Goal: Information Seeking & Learning: Learn about a topic

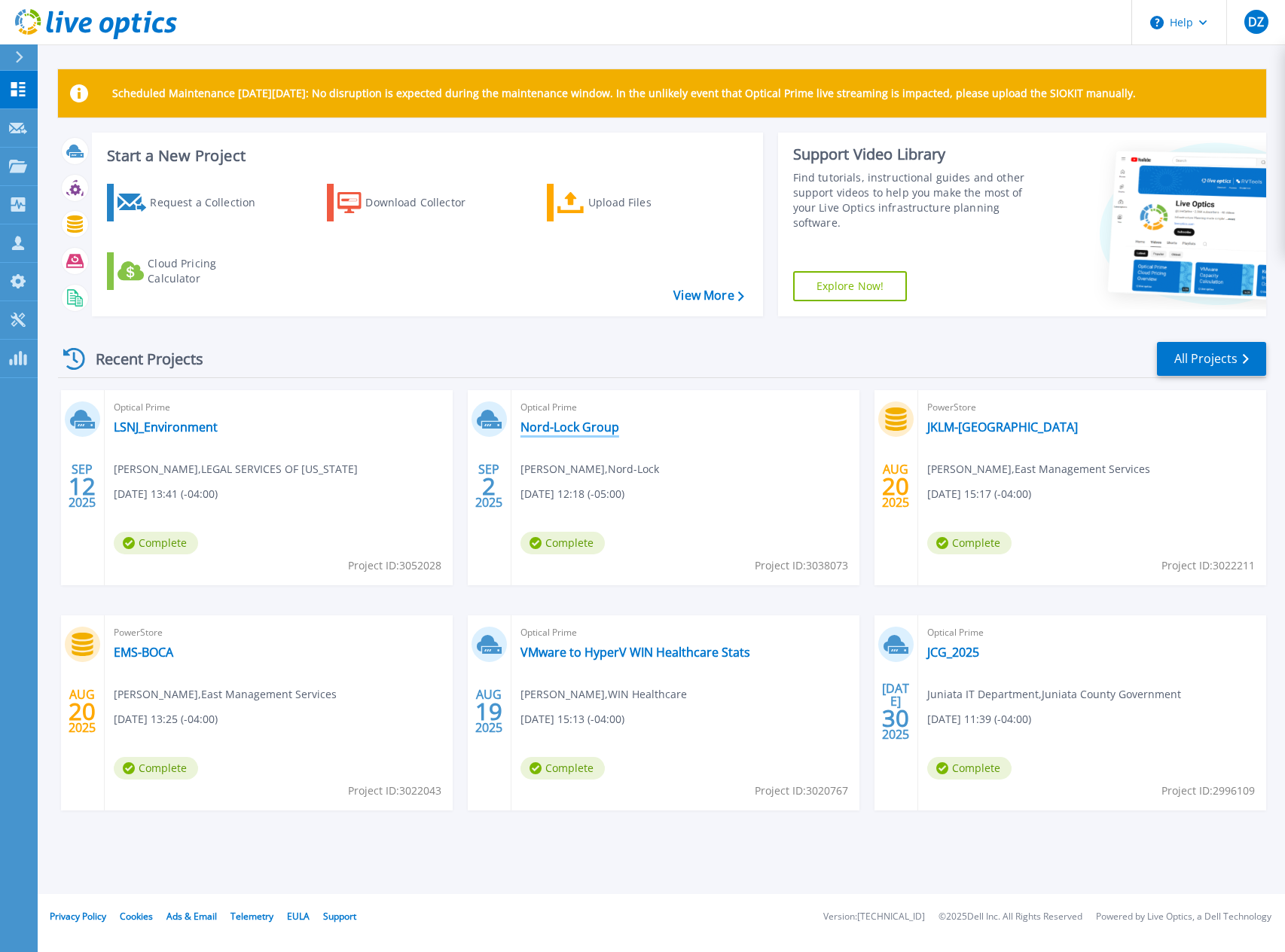
click at [556, 430] on link "Nord-Lock Group" at bounding box center [569, 426] width 99 height 15
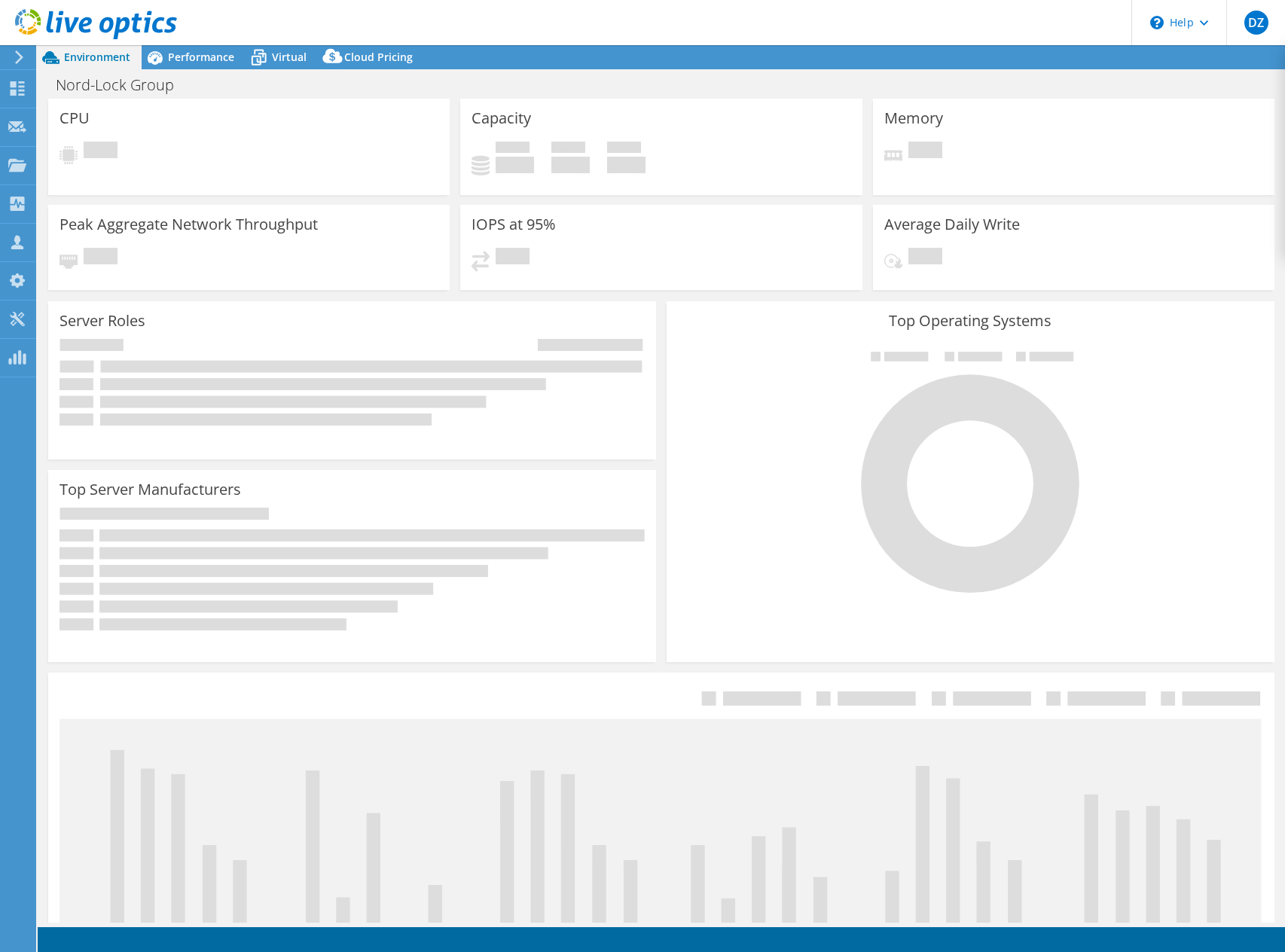
select select "USD"
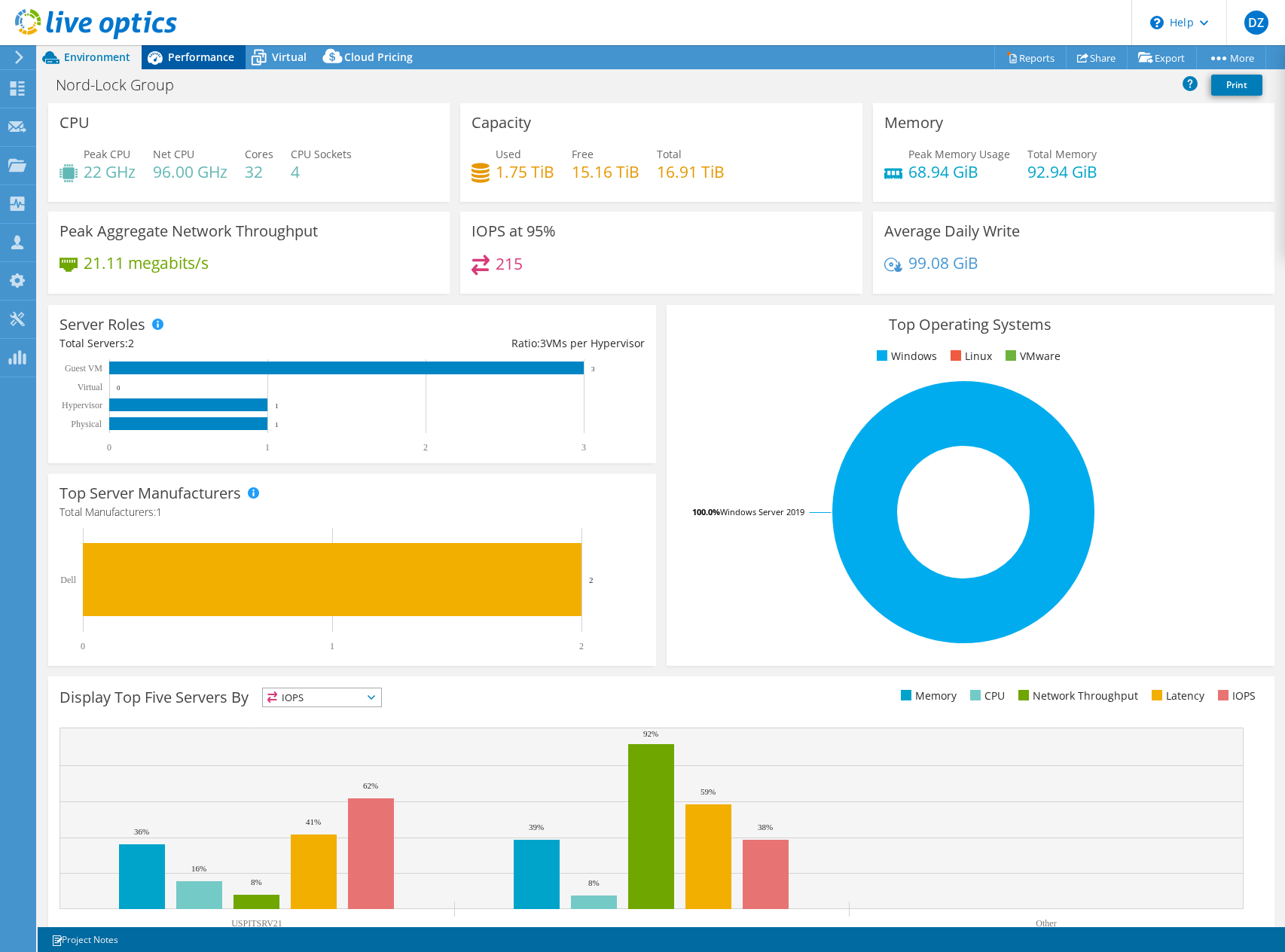
click at [207, 53] on span "Performance" at bounding box center [201, 57] width 67 height 14
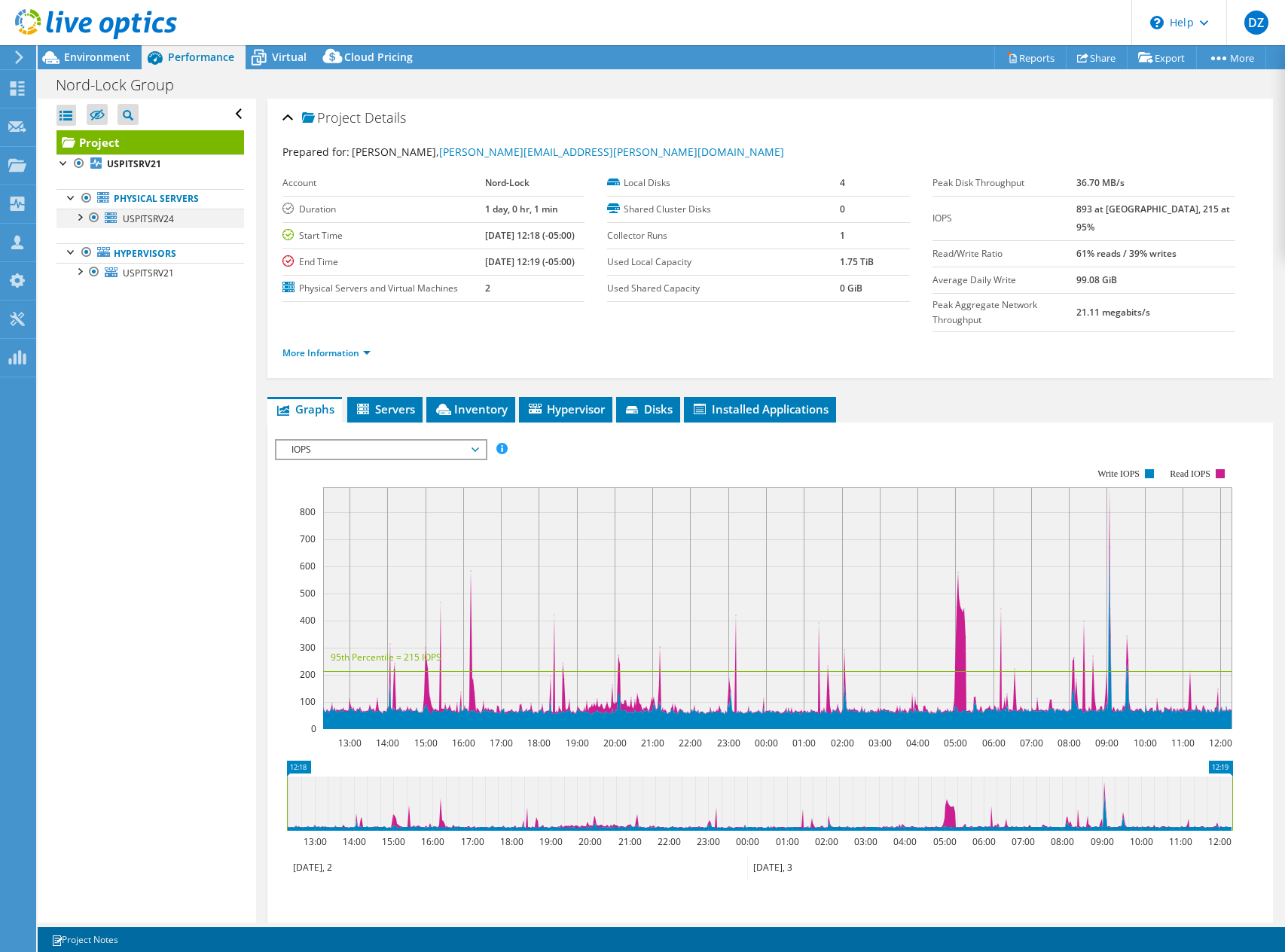
click at [81, 220] on div at bounding box center [79, 216] width 15 height 15
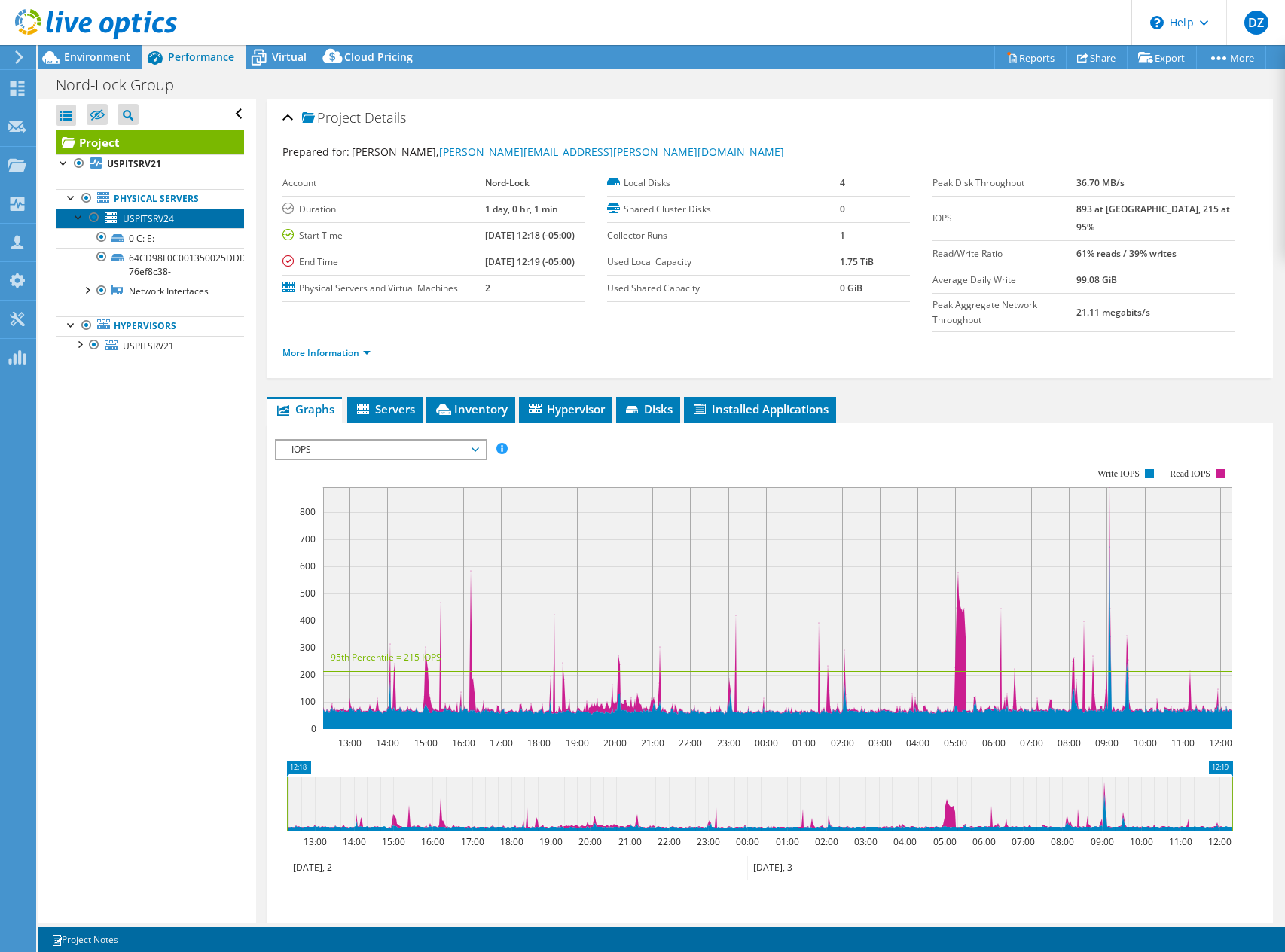
click at [120, 217] on link "USPITSRV24" at bounding box center [150, 218] width 188 height 19
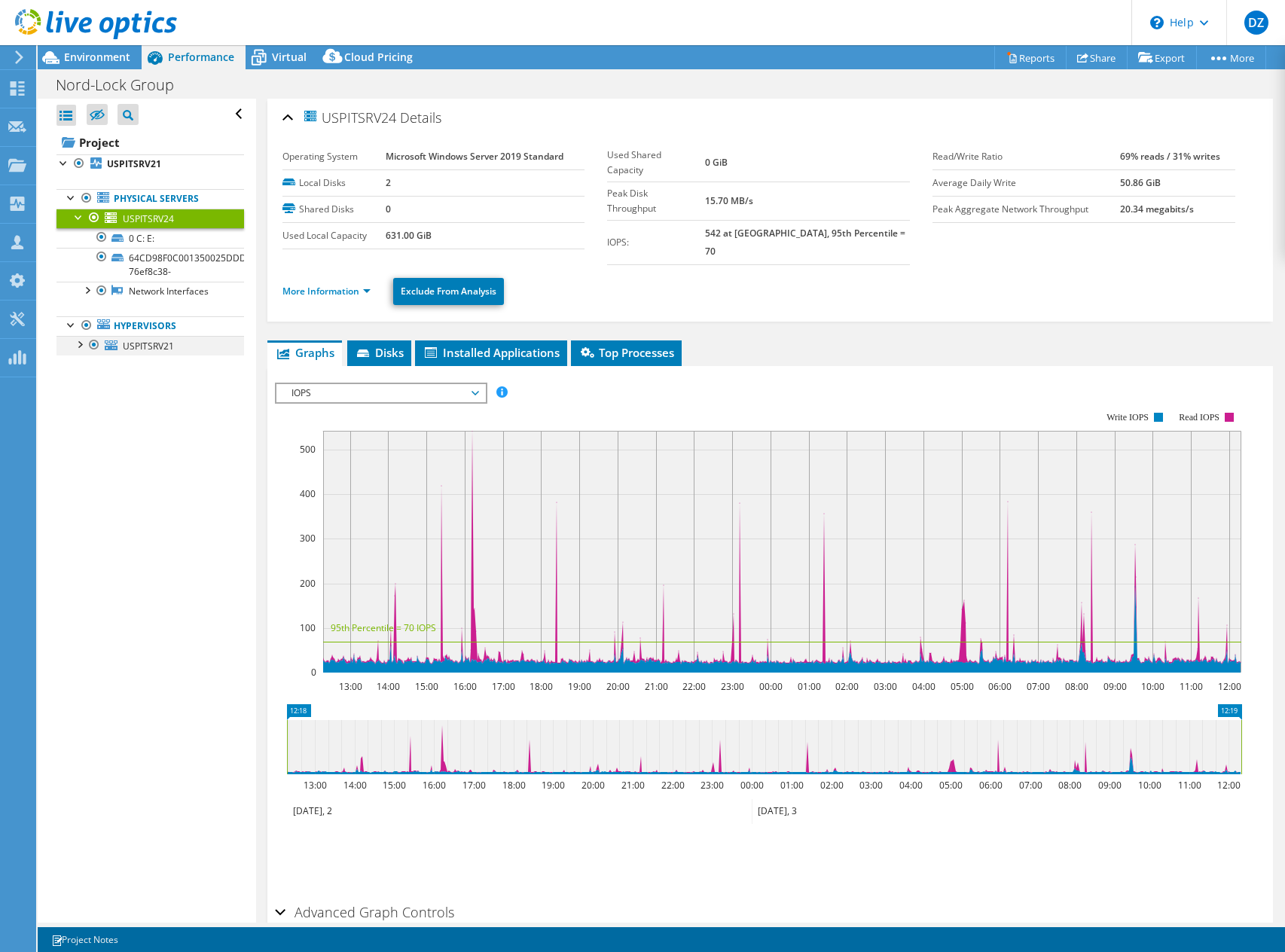
click at [81, 340] on div at bounding box center [79, 343] width 15 height 15
click at [144, 344] on span "USPITSRV21" at bounding box center [148, 346] width 51 height 13
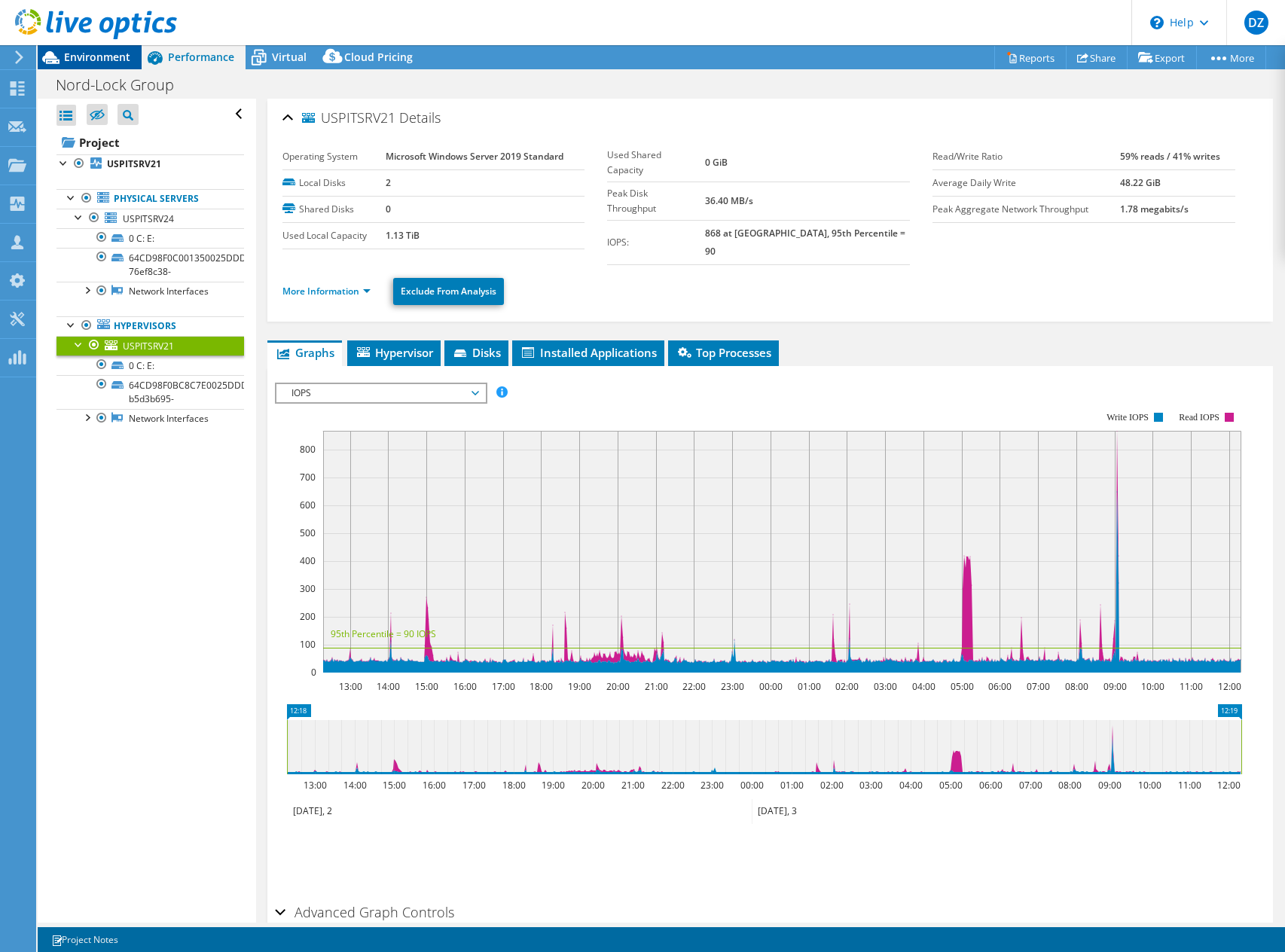
click at [95, 63] on span "Environment" at bounding box center [97, 57] width 67 height 14
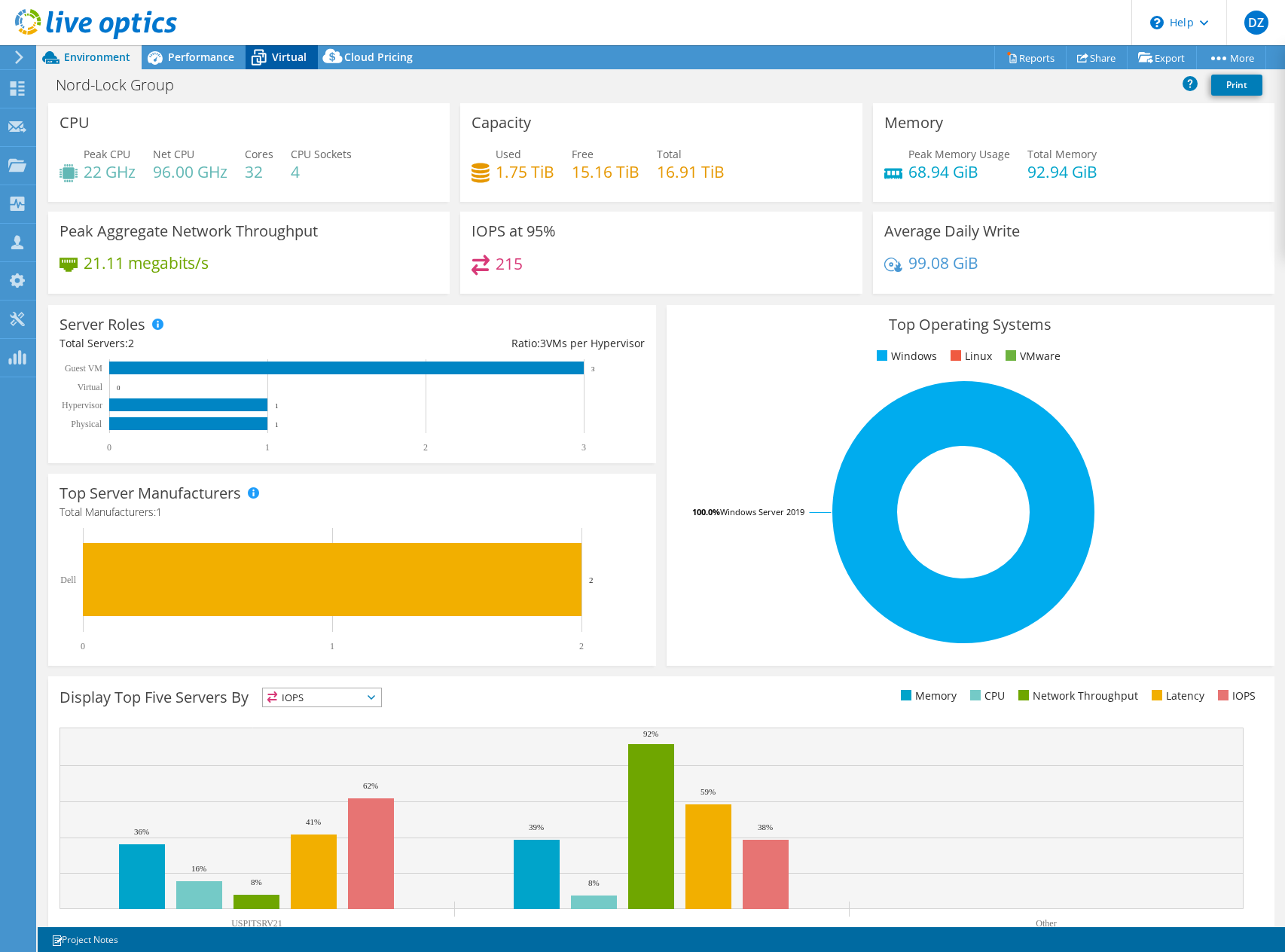
click at [273, 56] on span "Virtual" at bounding box center [289, 57] width 34 height 14
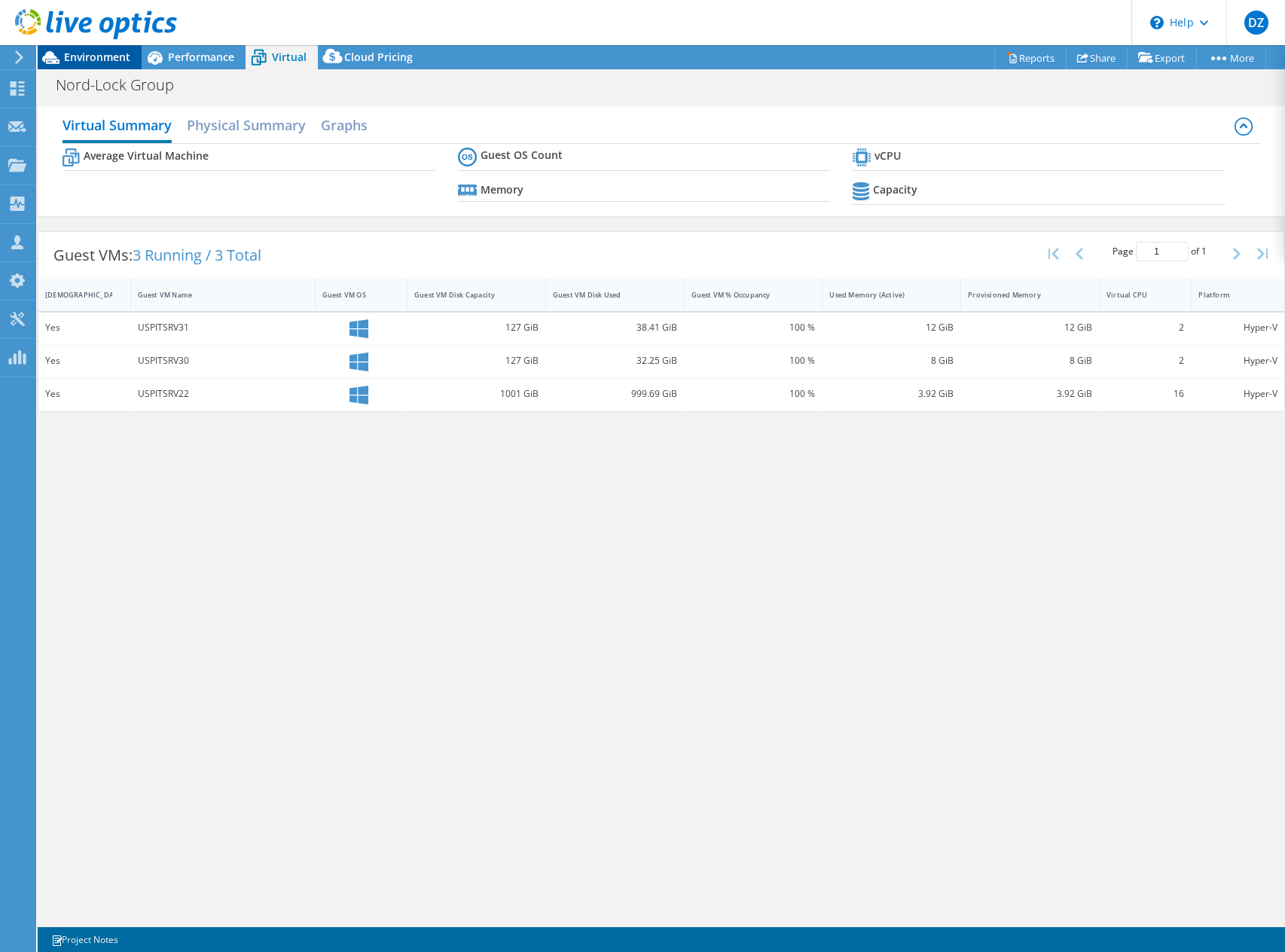
click at [106, 60] on span "Environment" at bounding box center [97, 57] width 67 height 14
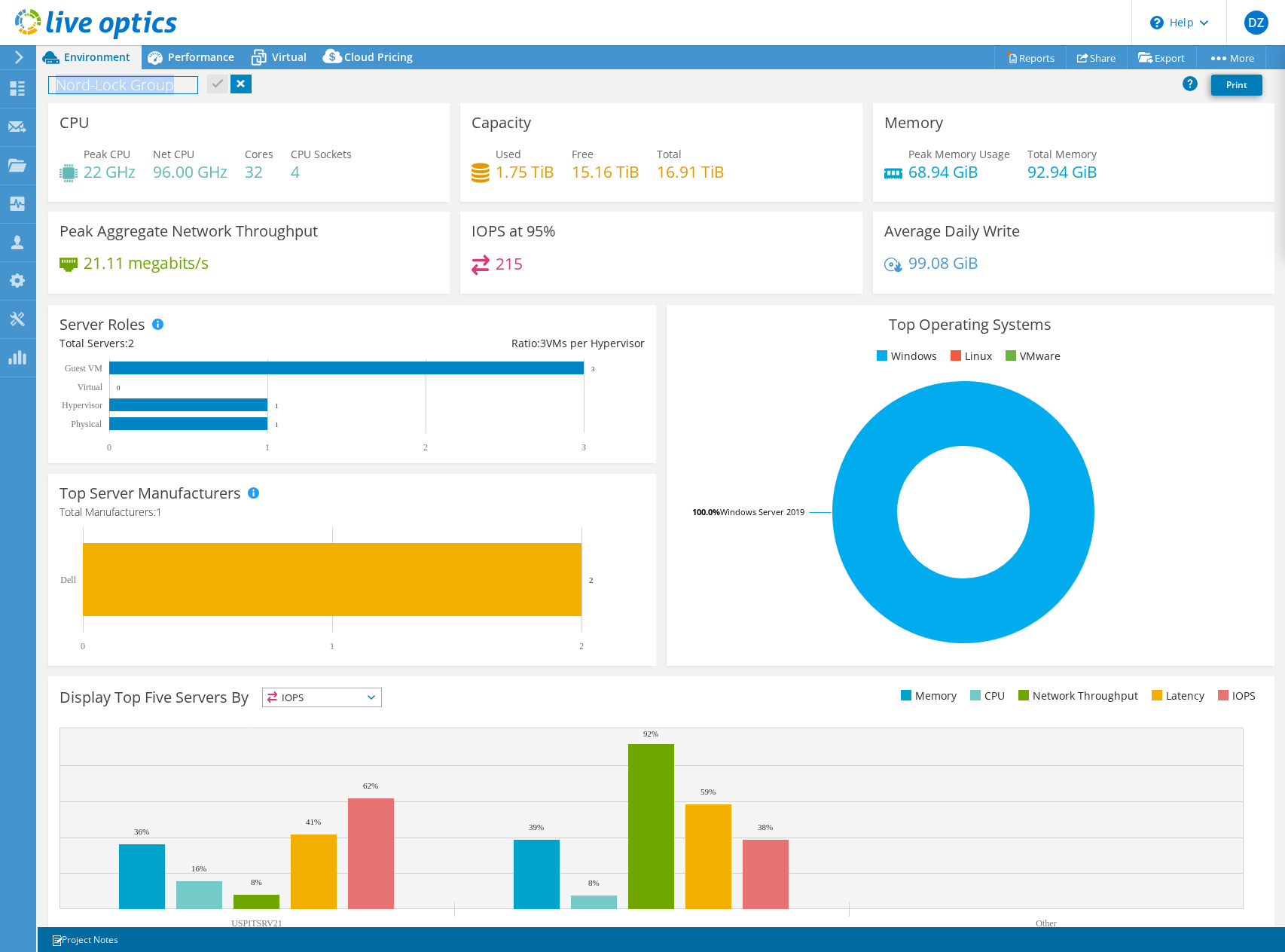
drag, startPoint x: 174, startPoint y: 79, endPoint x: 52, endPoint y: 71, distance: 122.3
click at [52, 71] on div "Nord-Lock Group Print" at bounding box center [661, 84] width 1247 height 28
copy h1 "Nord-Lock Group"
click at [181, 50] on span "Performance" at bounding box center [201, 57] width 67 height 14
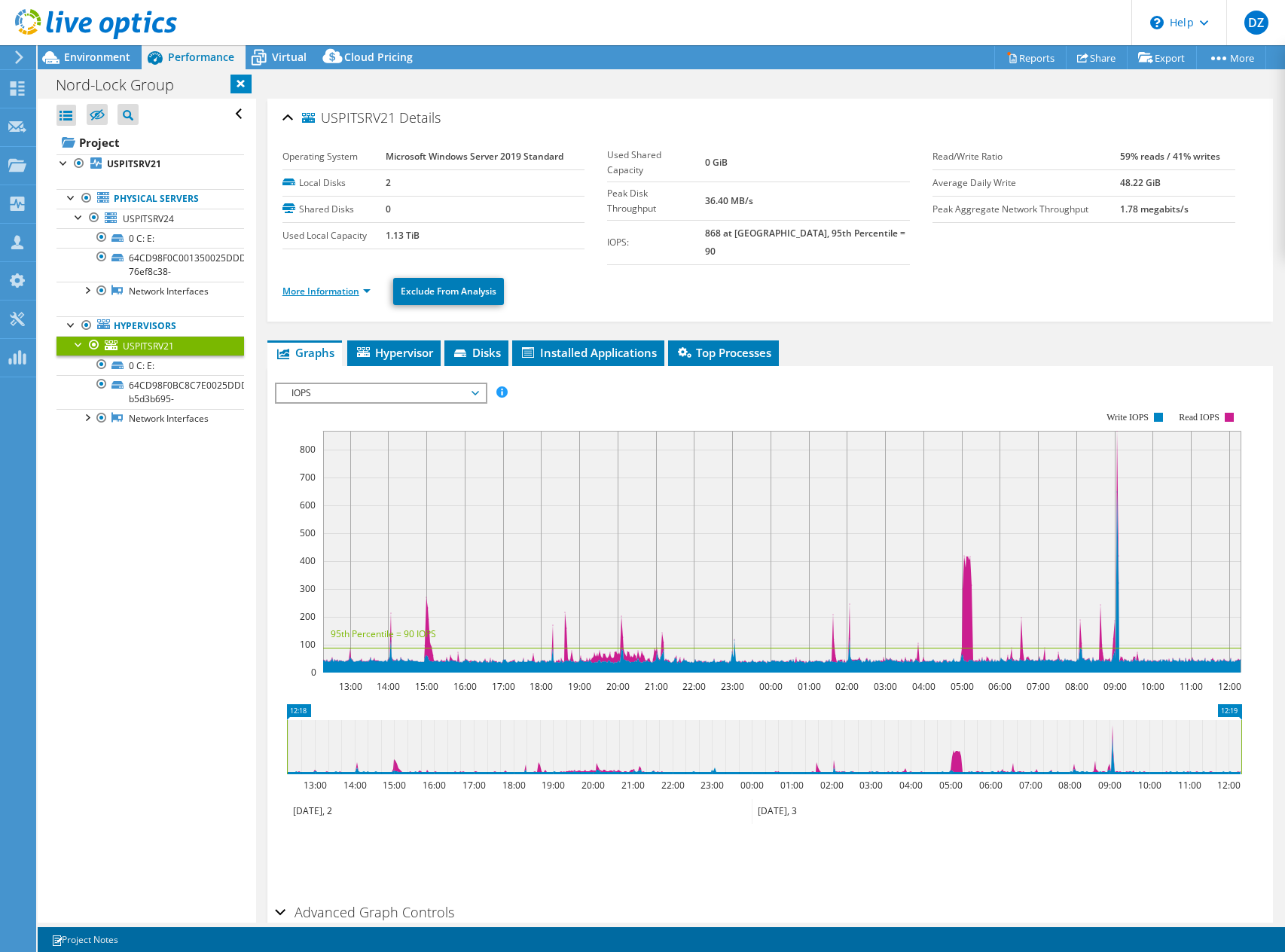
click at [330, 284] on link "More Information" at bounding box center [326, 291] width 88 height 13
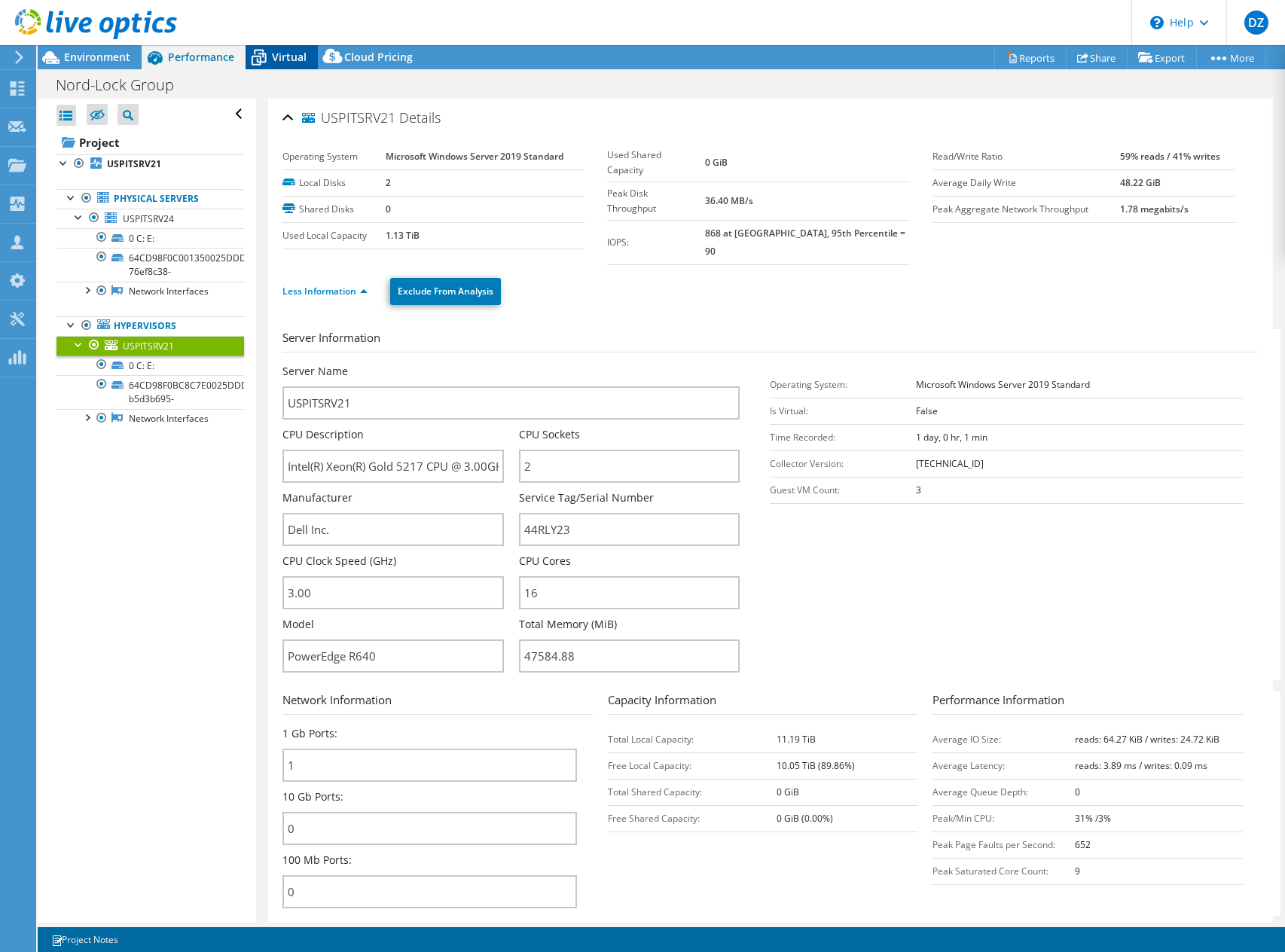
click at [249, 58] on icon at bounding box center [258, 57] width 26 height 26
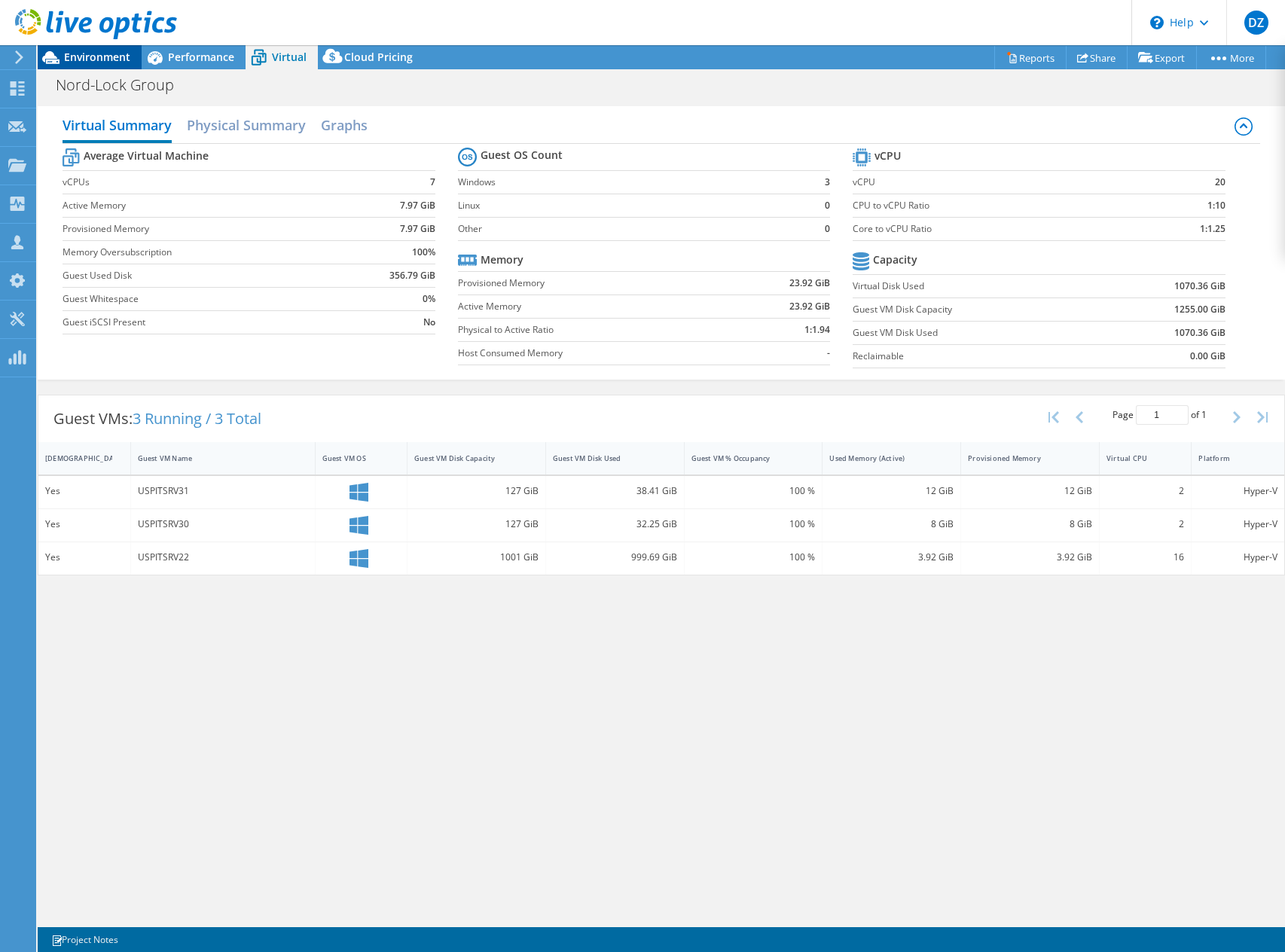
click at [92, 56] on span "Environment" at bounding box center [97, 57] width 67 height 14
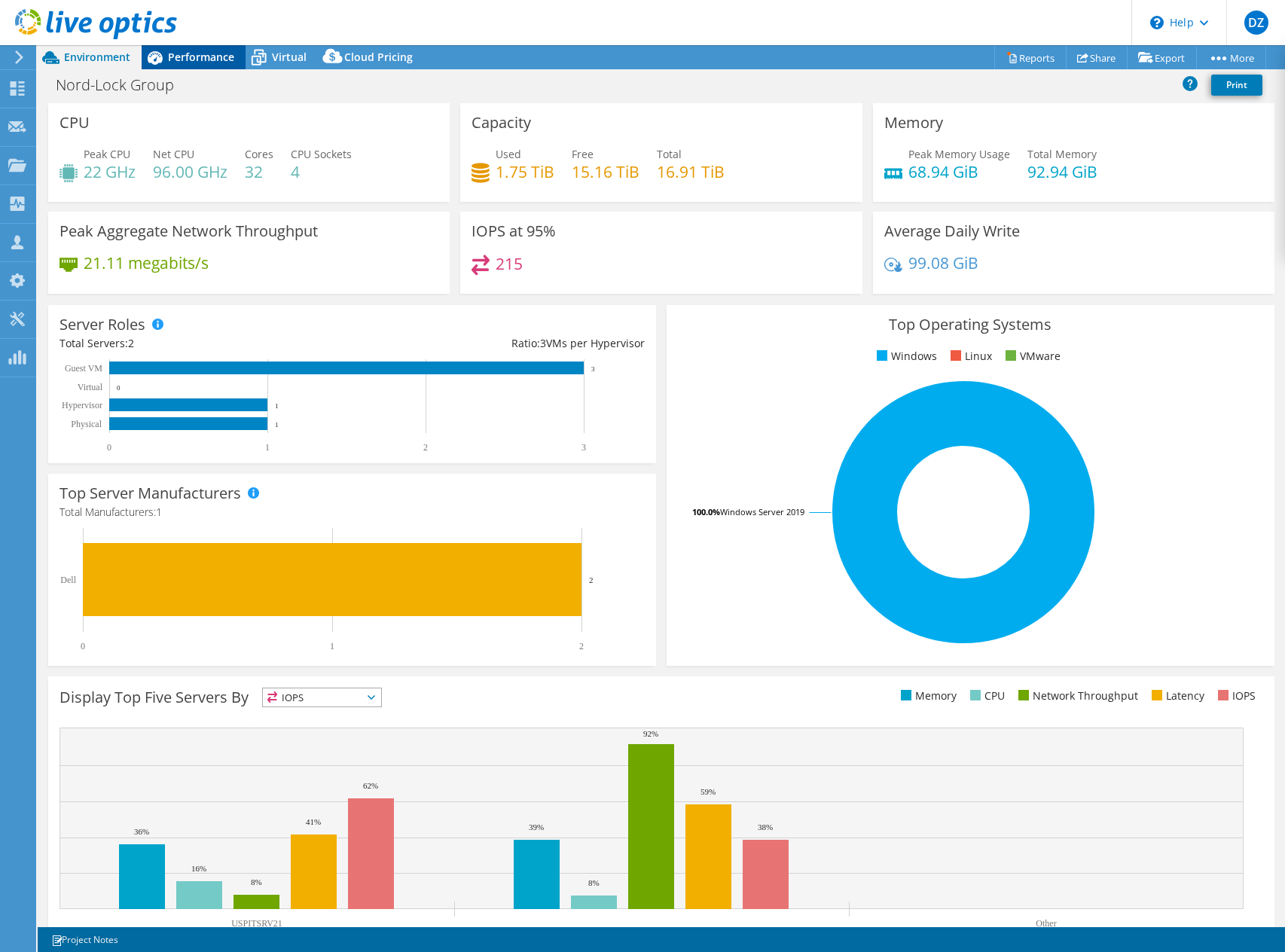
click at [176, 67] on div "Performance" at bounding box center [194, 57] width 104 height 24
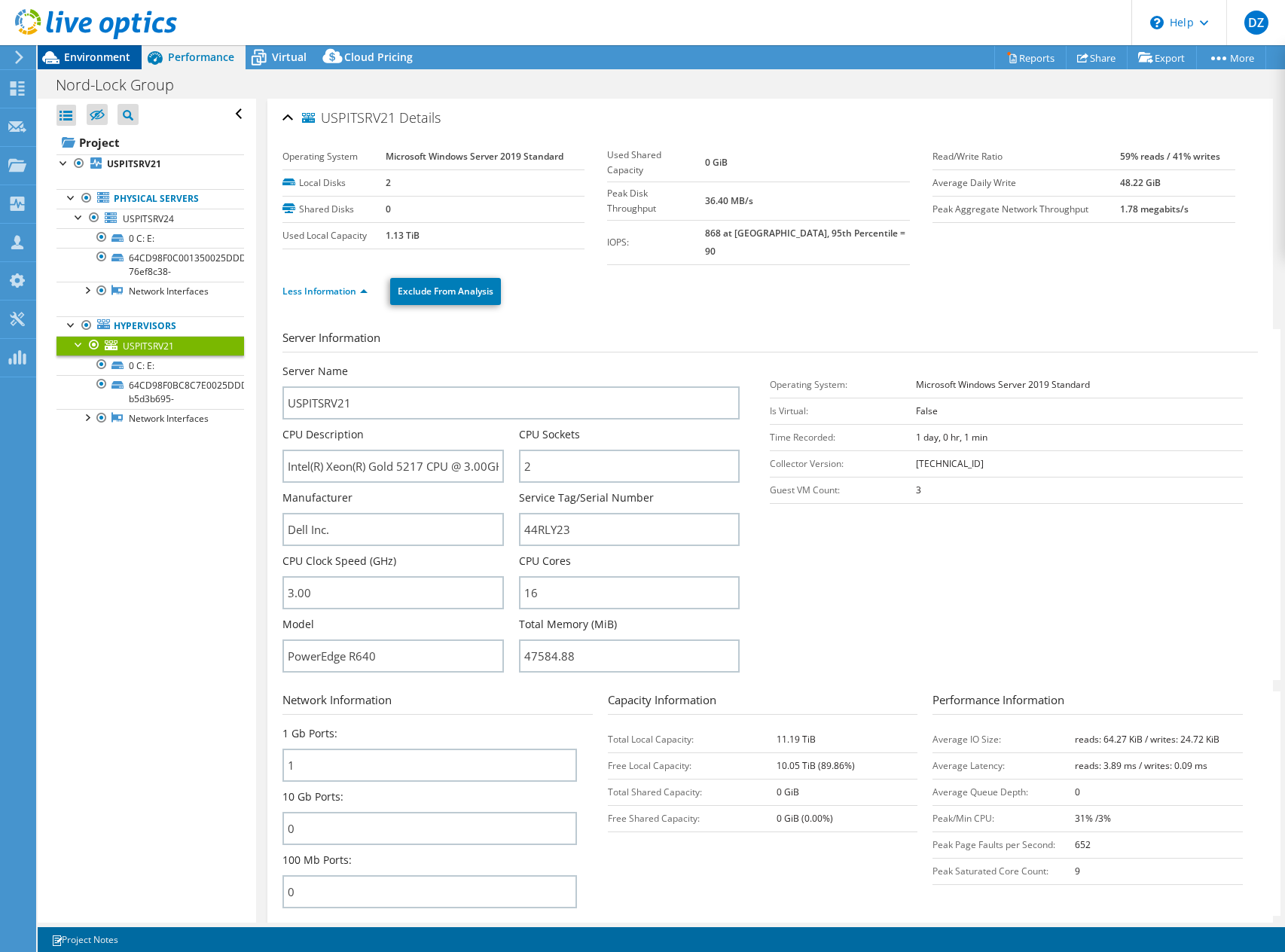
click at [107, 56] on span "Environment" at bounding box center [97, 57] width 67 height 14
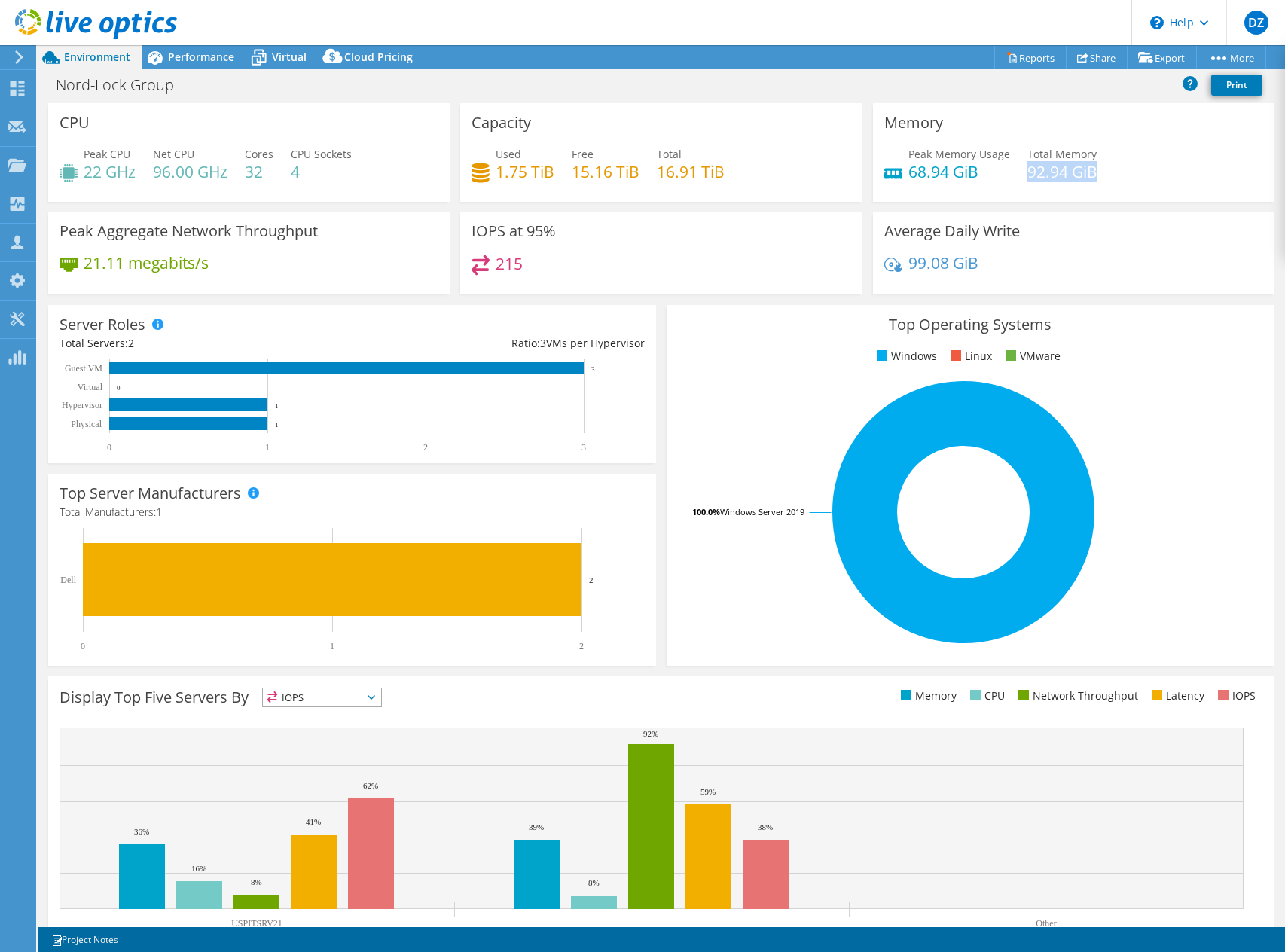
drag, startPoint x: 1020, startPoint y: 179, endPoint x: 1095, endPoint y: 181, distance: 75.0
click at [1095, 181] on div "Peak Memory Usage 68.94 GiB Total Memory 92.94 GiB" at bounding box center [1073, 170] width 379 height 49
click at [1086, 180] on h4 "92.94 GiB" at bounding box center [1062, 171] width 70 height 17
drag, startPoint x: 1004, startPoint y: 172, endPoint x: 1093, endPoint y: 172, distance: 89.0
click at [1093, 172] on div "Peak Memory Usage 68.94 GiB Total Memory 92.94 GiB" at bounding box center [1073, 170] width 379 height 49
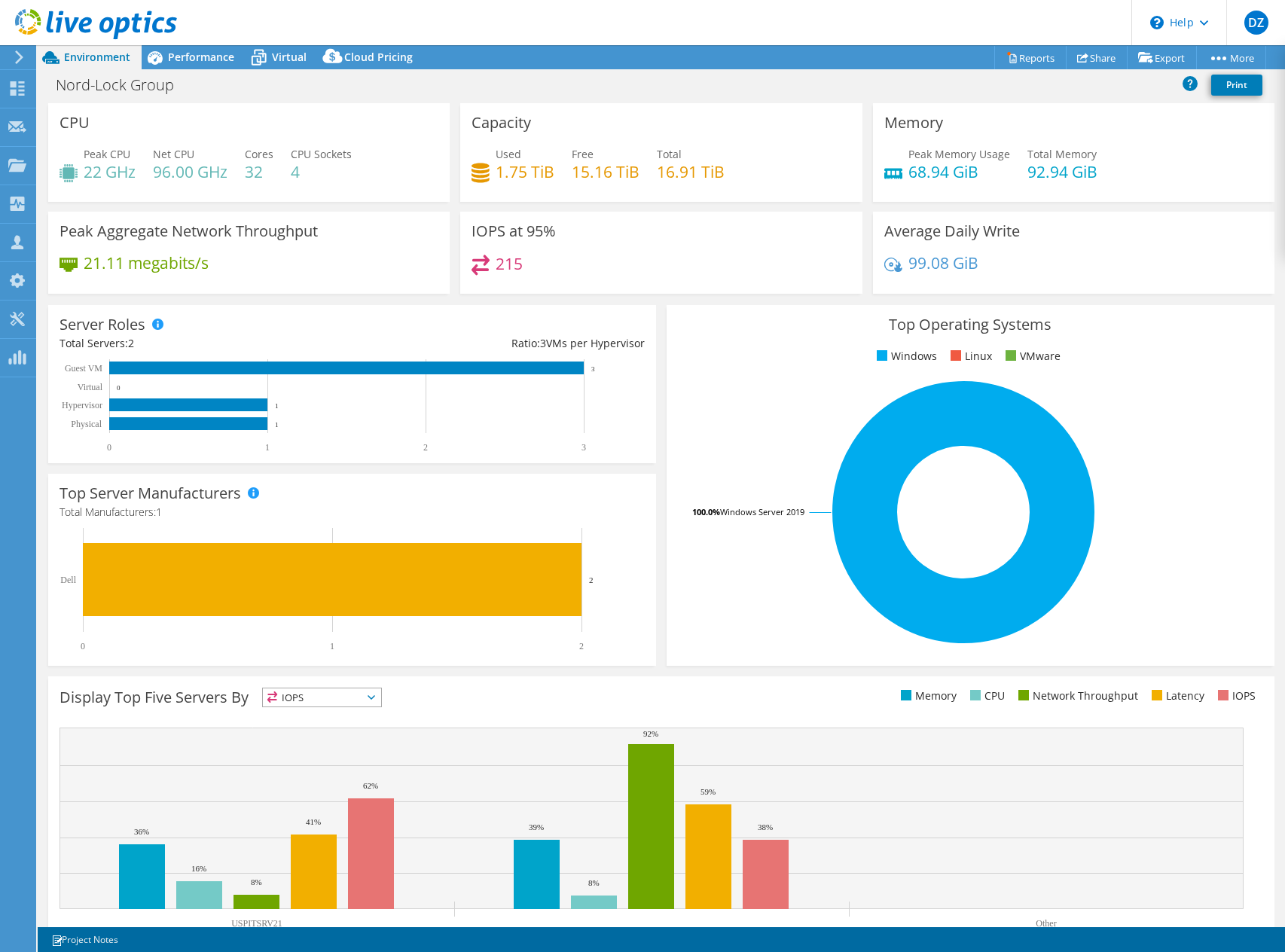
click at [1093, 172] on div "Peak Memory Usage 68.94 GiB Total Memory 92.94 GiB" at bounding box center [1073, 170] width 379 height 49
drag, startPoint x: 1092, startPoint y: 173, endPoint x: 1016, endPoint y: 176, distance: 76.1
click at [1016, 176] on div "Peak Memory Usage 68.94 GiB Total Memory 92.94 GiB" at bounding box center [1073, 170] width 379 height 49
click at [1016, 175] on div "Peak Memory Usage 68.94 GiB Total Memory 92.94 GiB" at bounding box center [1073, 170] width 379 height 49
drag, startPoint x: 984, startPoint y: 170, endPoint x: 899, endPoint y: 171, distance: 85.0
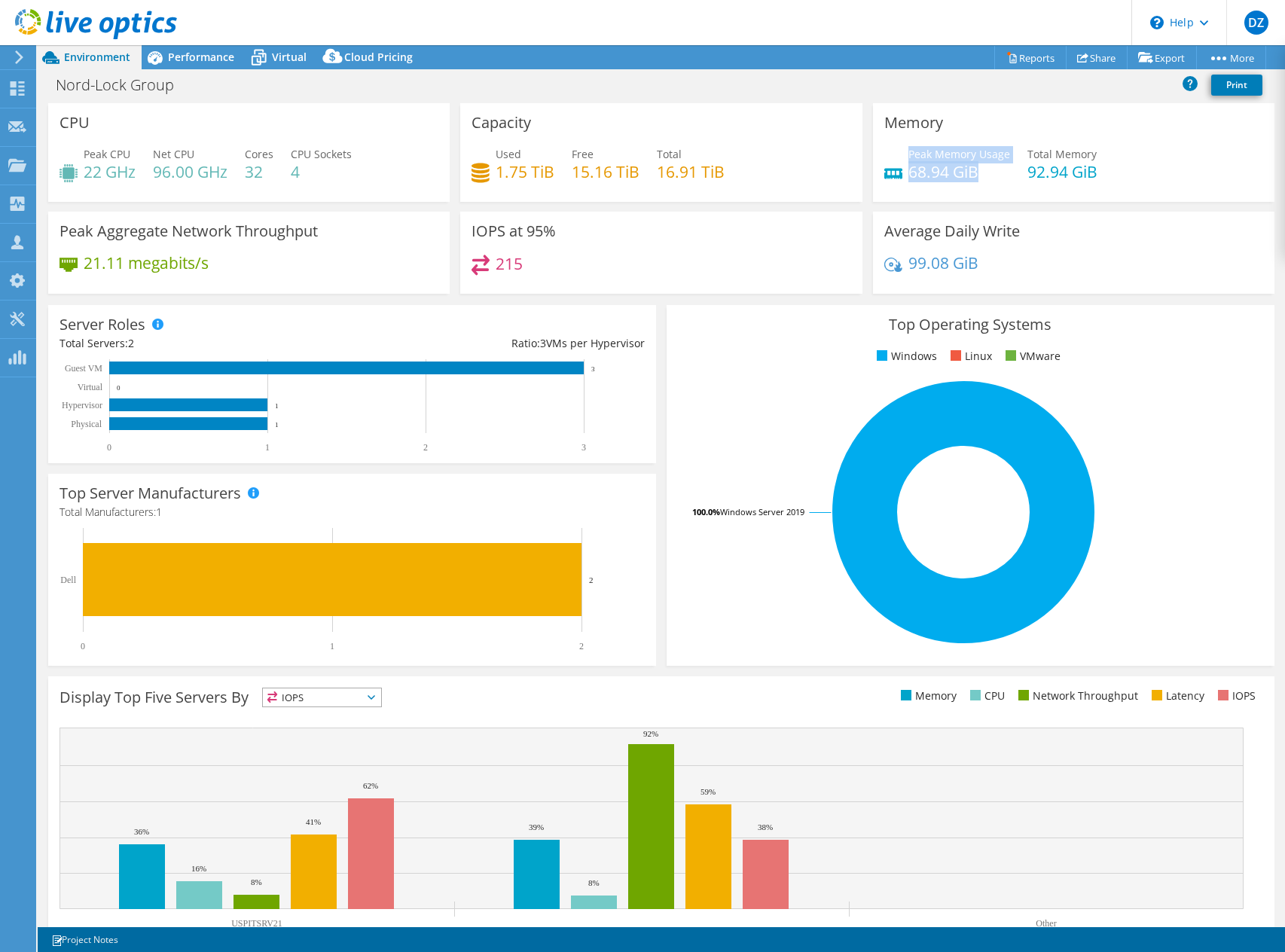
click at [899, 171] on div "Peak Memory Usage 68.94 GiB" at bounding box center [947, 163] width 126 height 34
click at [179, 71] on div "Nord-Lock Group Print" at bounding box center [661, 84] width 1247 height 28
click at [175, 64] on span "Performance" at bounding box center [201, 57] width 67 height 14
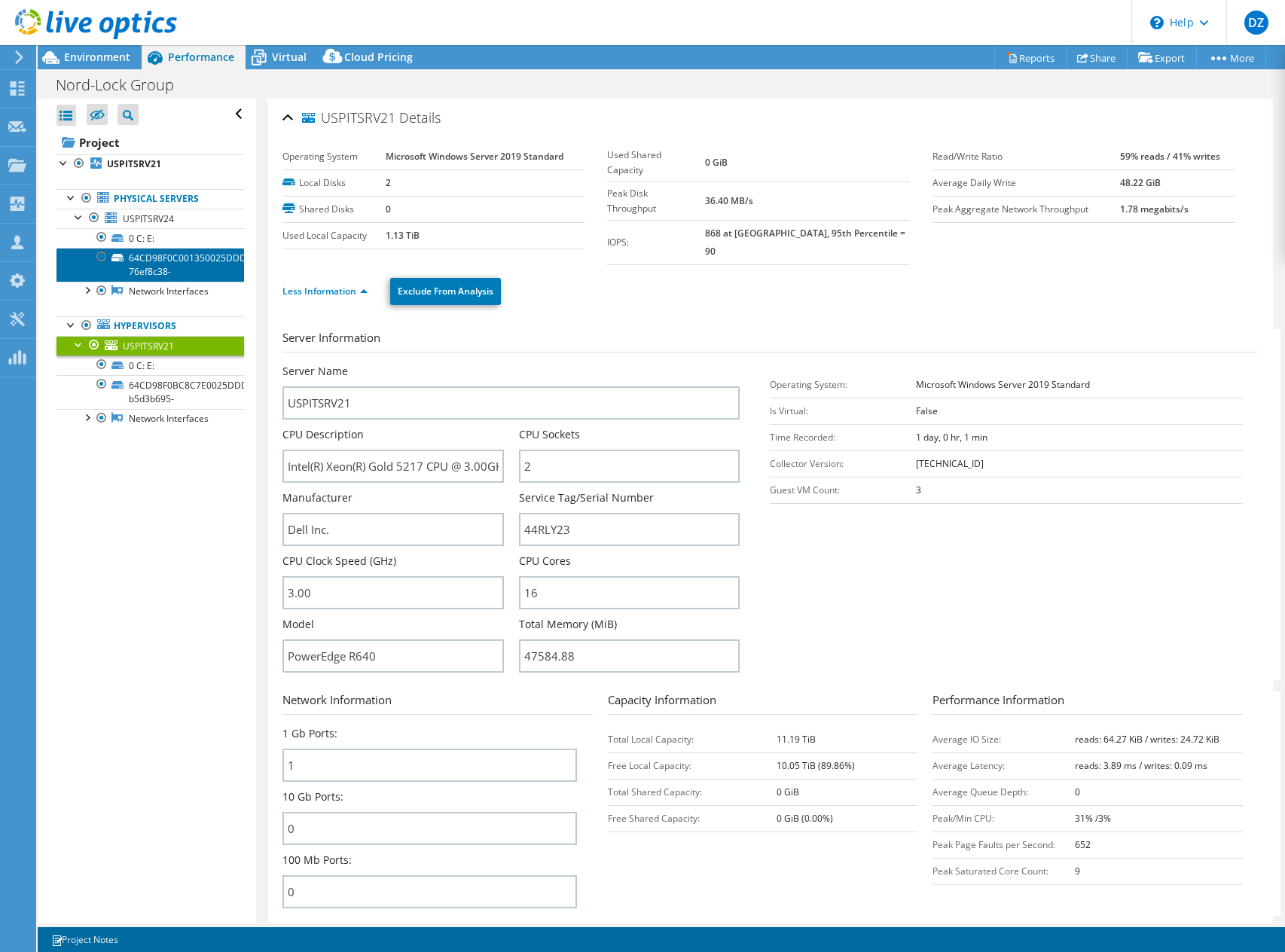
click at [139, 256] on link "64CD98F0C001350025DDDC69AF4B7D0F-76ef8c38-" at bounding box center [150, 264] width 188 height 33
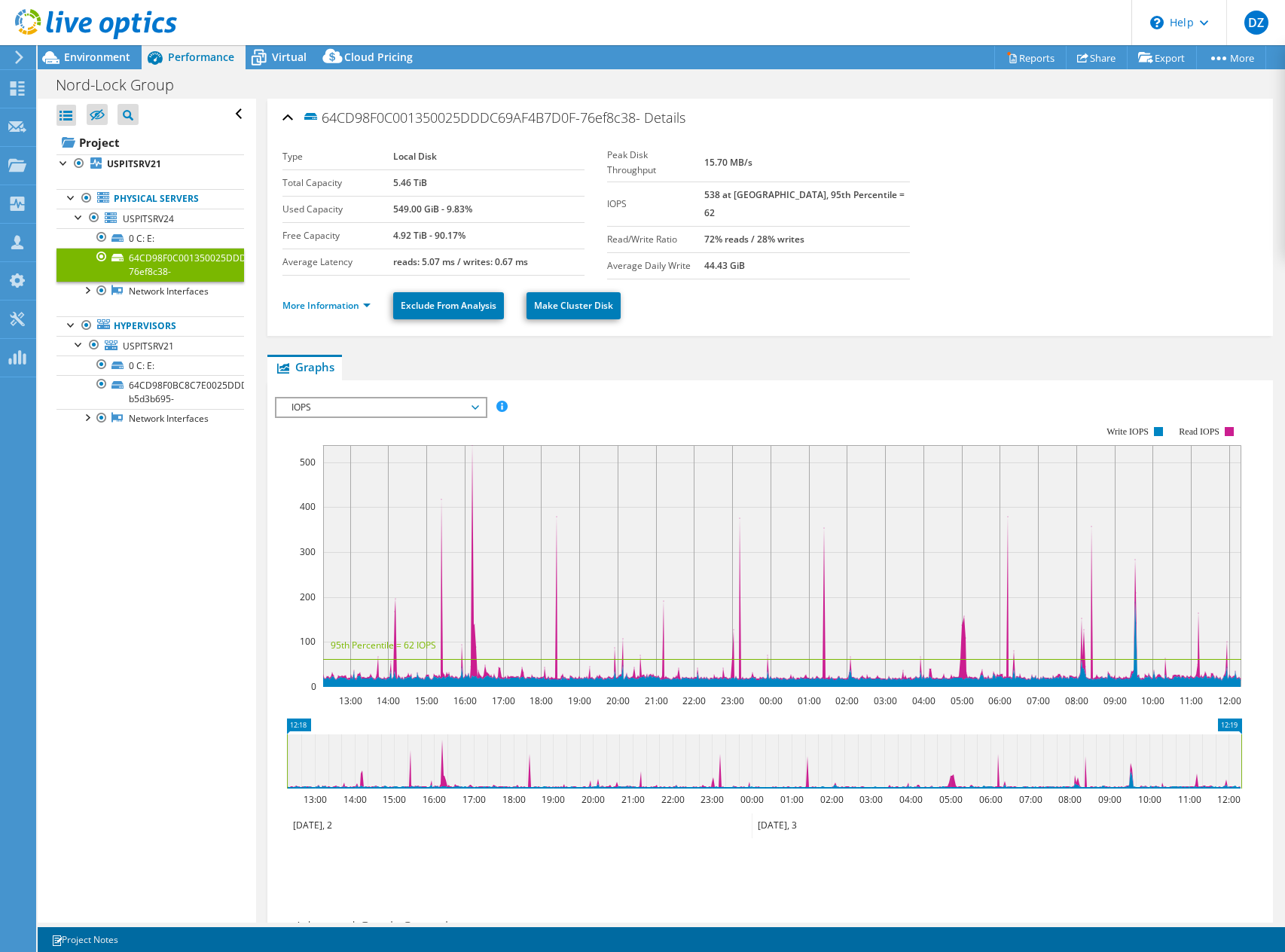
click at [305, 405] on span "IOPS" at bounding box center [380, 407] width 193 height 18
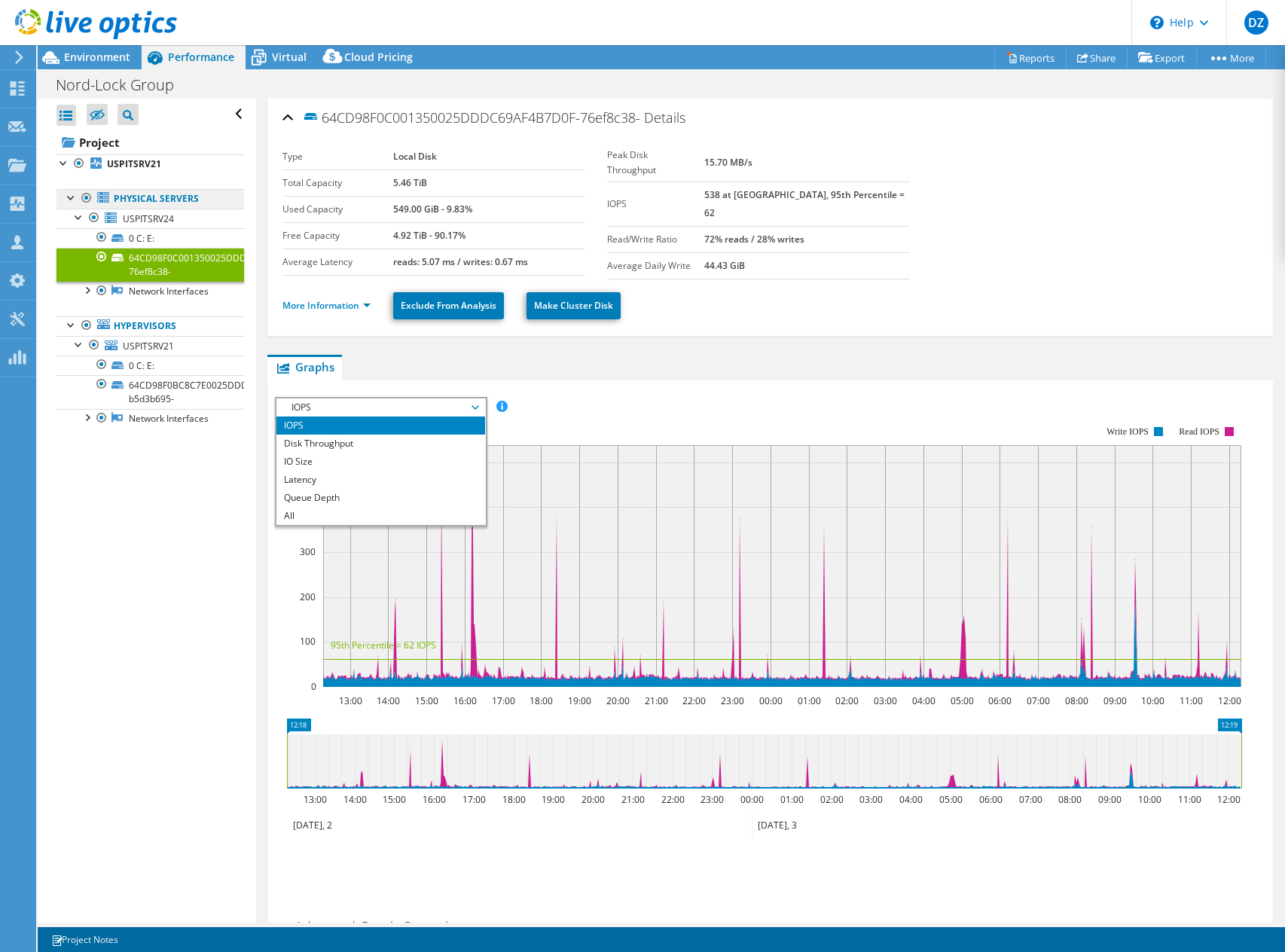
click at [142, 199] on link "Physical Servers" at bounding box center [150, 199] width 188 height 19
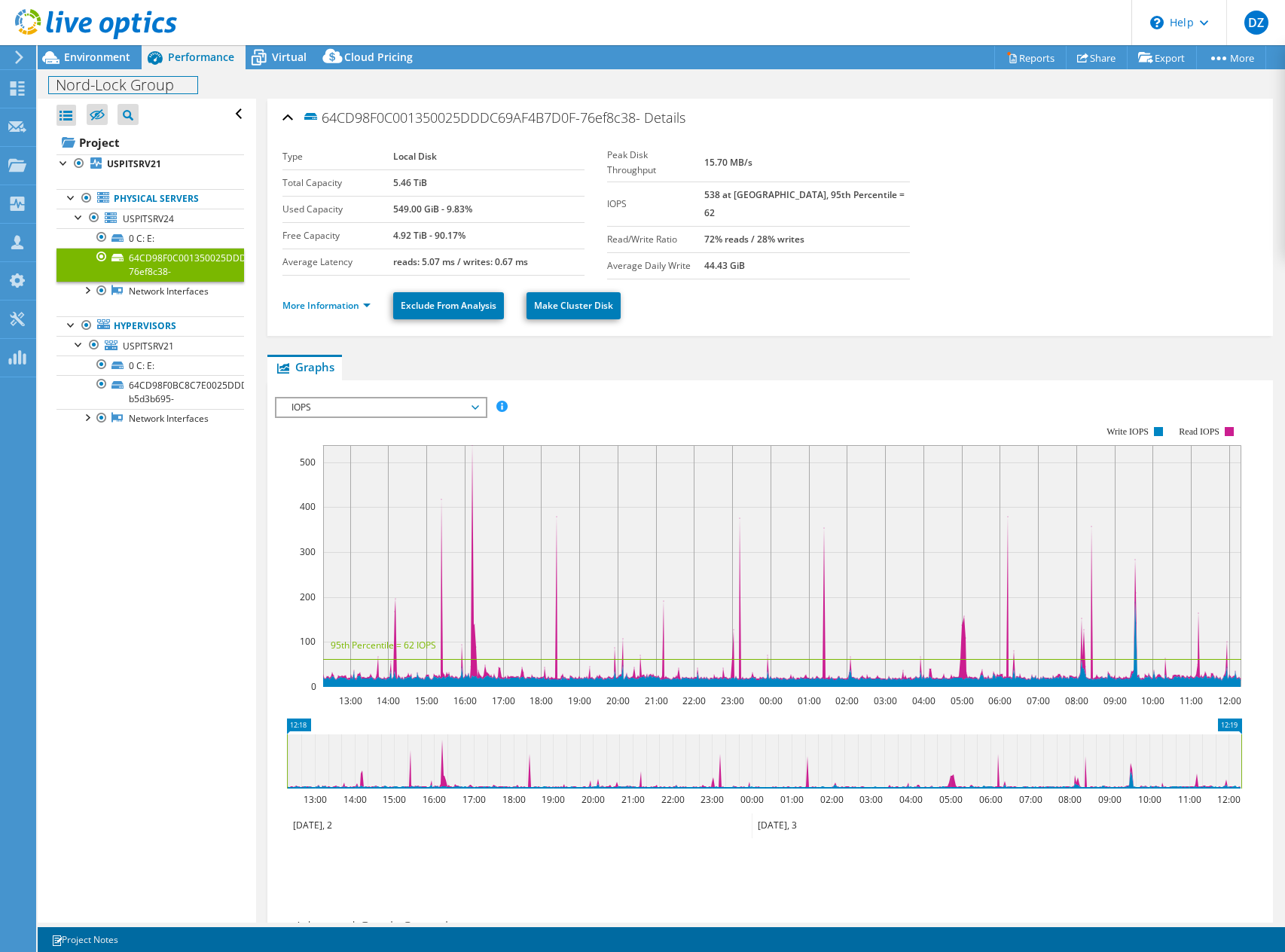
click at [115, 71] on div "Nord-Lock Group Print" at bounding box center [661, 84] width 1247 height 28
click at [115, 56] on span "Environment" at bounding box center [97, 57] width 67 height 14
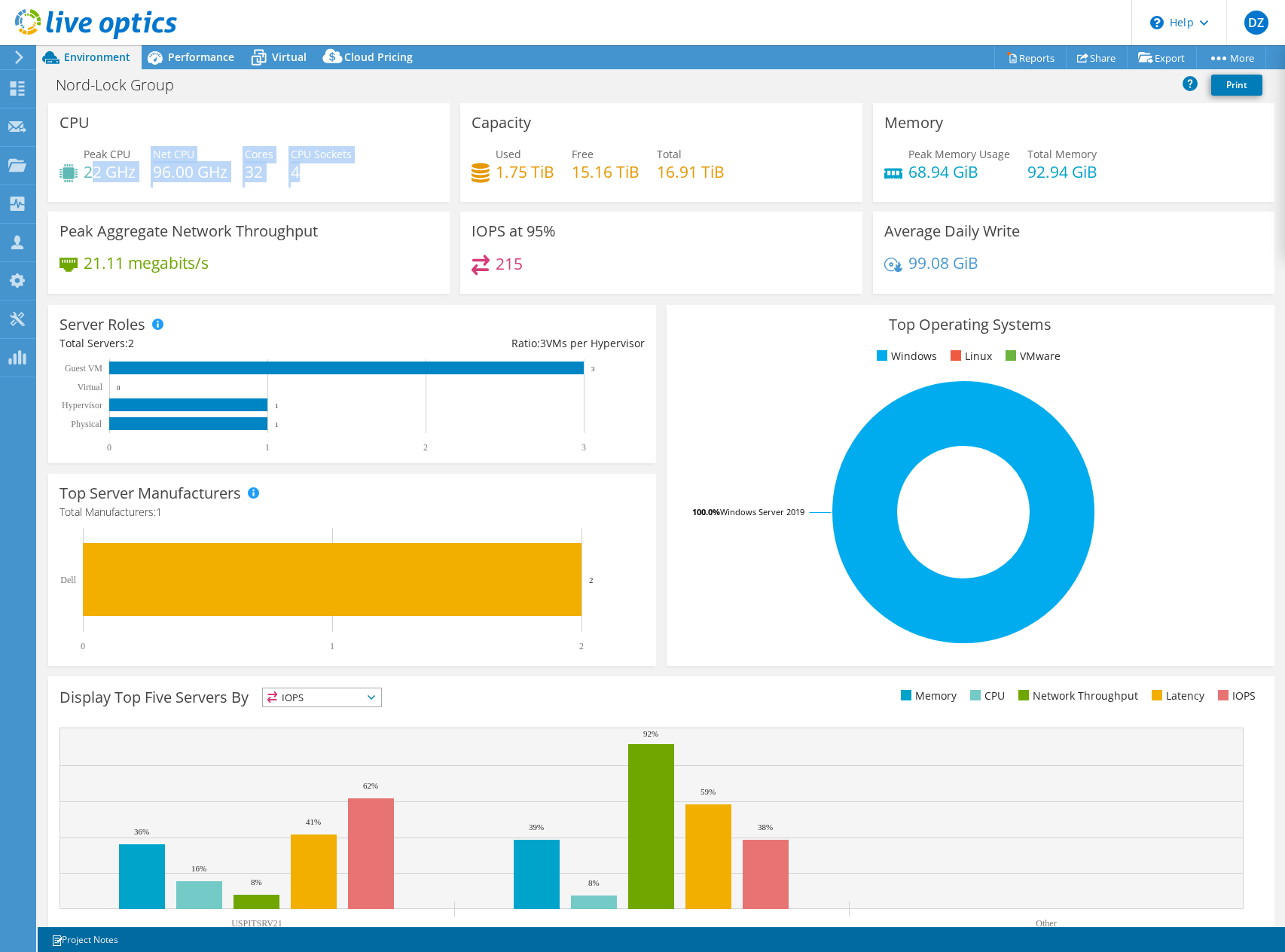
drag, startPoint x: 92, startPoint y: 177, endPoint x: 302, endPoint y: 165, distance: 210.3
click at [302, 166] on div "Peak CPU 22 GHz Net CPU 96.00 GHz Cores 32 CPU Sockets 4" at bounding box center [249, 170] width 379 height 49
click at [215, 50] on span "Performance" at bounding box center [201, 57] width 67 height 14
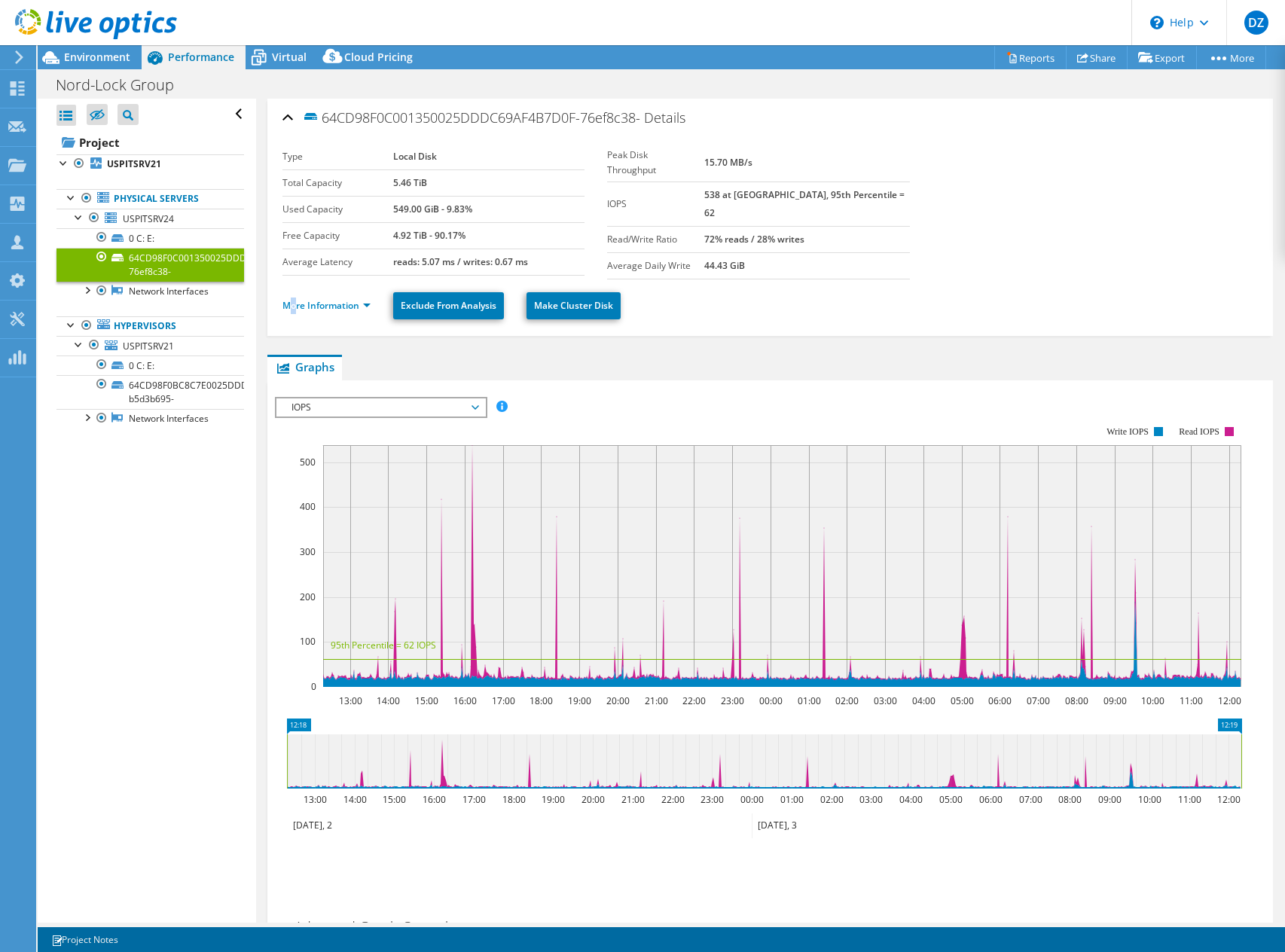
click at [293, 297] on li "More Information" at bounding box center [330, 305] width 97 height 17
click at [294, 299] on link "More Information" at bounding box center [326, 305] width 88 height 13
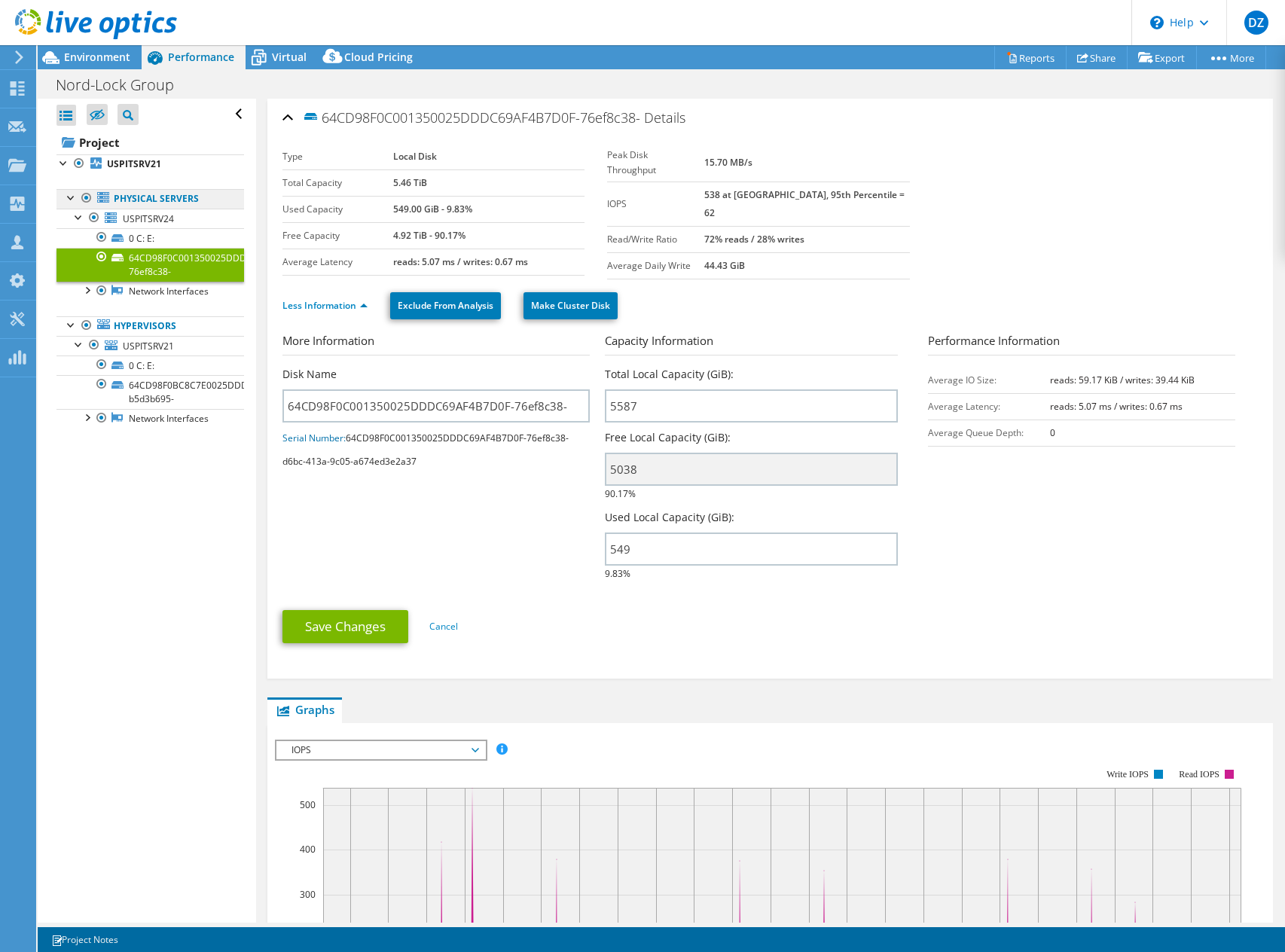
click at [139, 193] on link "Physical Servers" at bounding box center [150, 199] width 188 height 19
click at [134, 213] on span "USPITSRV24" at bounding box center [148, 219] width 51 height 13
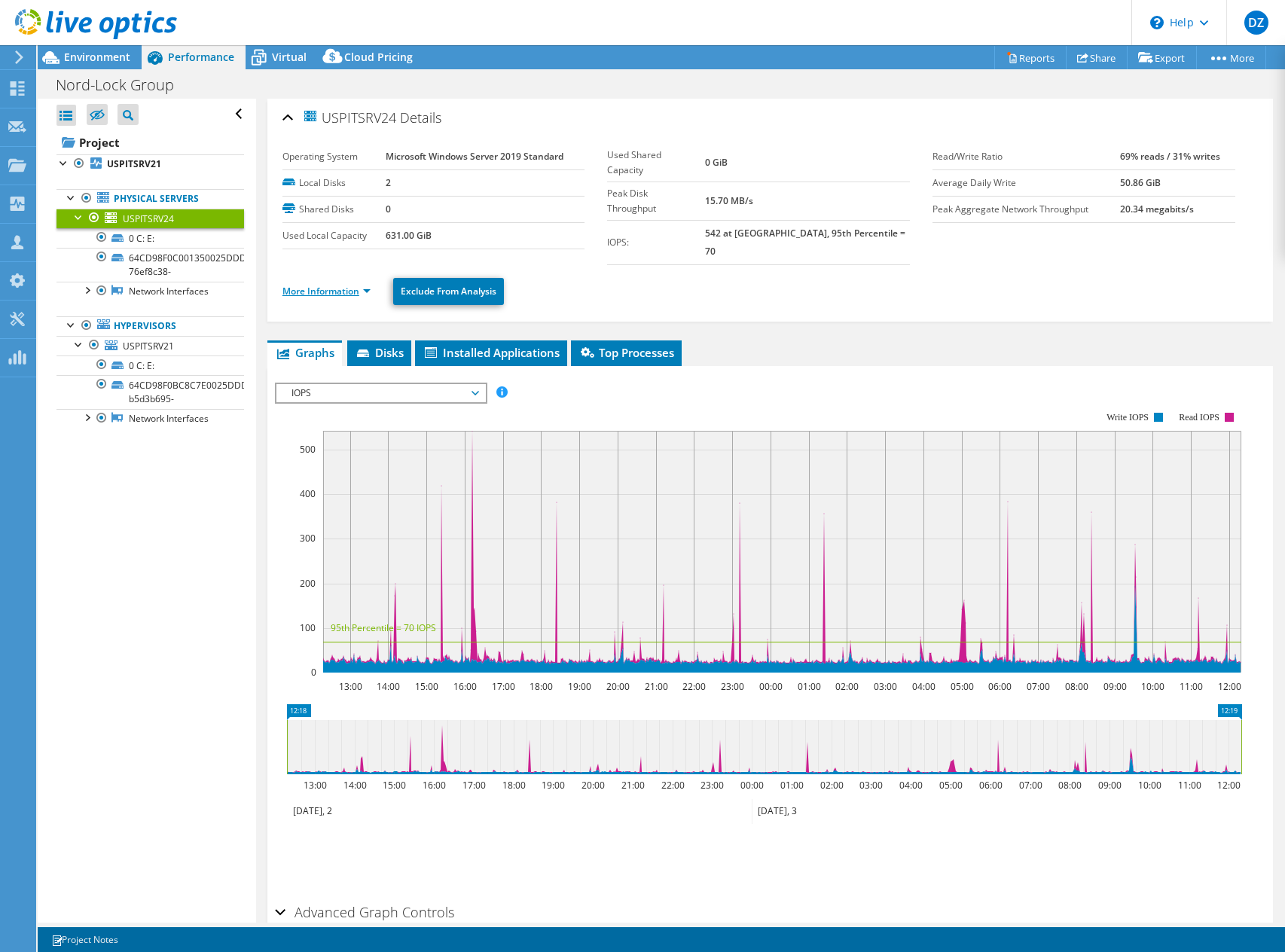
click at [318, 284] on link "More Information" at bounding box center [326, 291] width 88 height 13
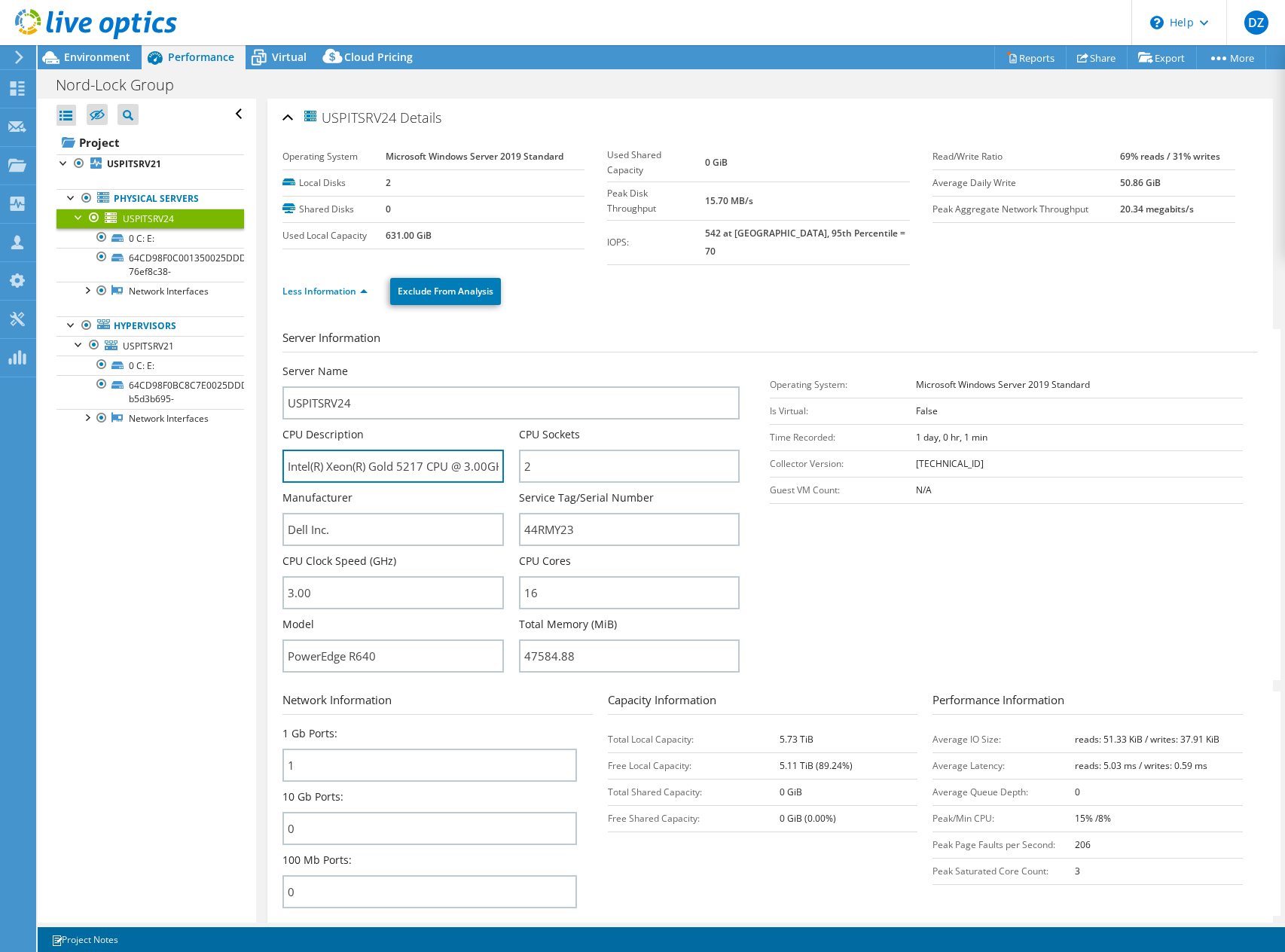
scroll to position [0, 14]
drag, startPoint x: 384, startPoint y: 453, endPoint x: 487, endPoint y: 451, distance: 103.0
click at [492, 451] on input "Intel(R) Xeon(R) Gold 5217 CPU @ 3.00GHz" at bounding box center [393, 466] width 221 height 33
click at [477, 450] on input "Intel(R) Xeon(R) Gold 5217 CPU @ 3.00GHz" at bounding box center [393, 466] width 221 height 33
drag, startPoint x: 453, startPoint y: 448, endPoint x: 479, endPoint y: 446, distance: 26.1
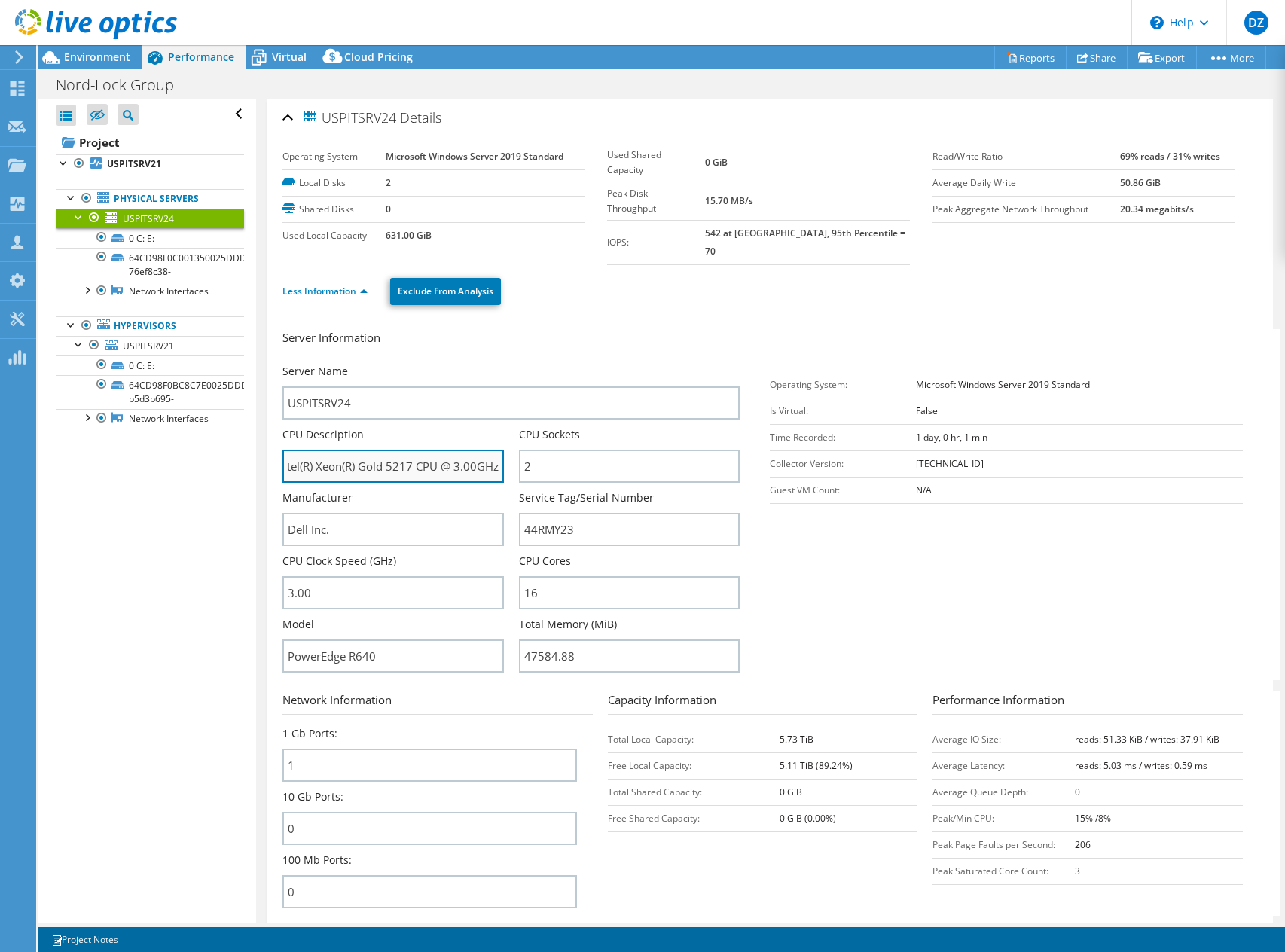
click at [479, 450] on input "Intel(R) Xeon(R) Gold 5217 CPU @ 3.00GHz" at bounding box center [393, 466] width 221 height 33
drag, startPoint x: 479, startPoint y: 446, endPoint x: 452, endPoint y: 448, distance: 27.1
click at [452, 450] on input "Intel(R) Xeon(R) Gold 5217 CPU @ 3.00GHz" at bounding box center [393, 466] width 221 height 33
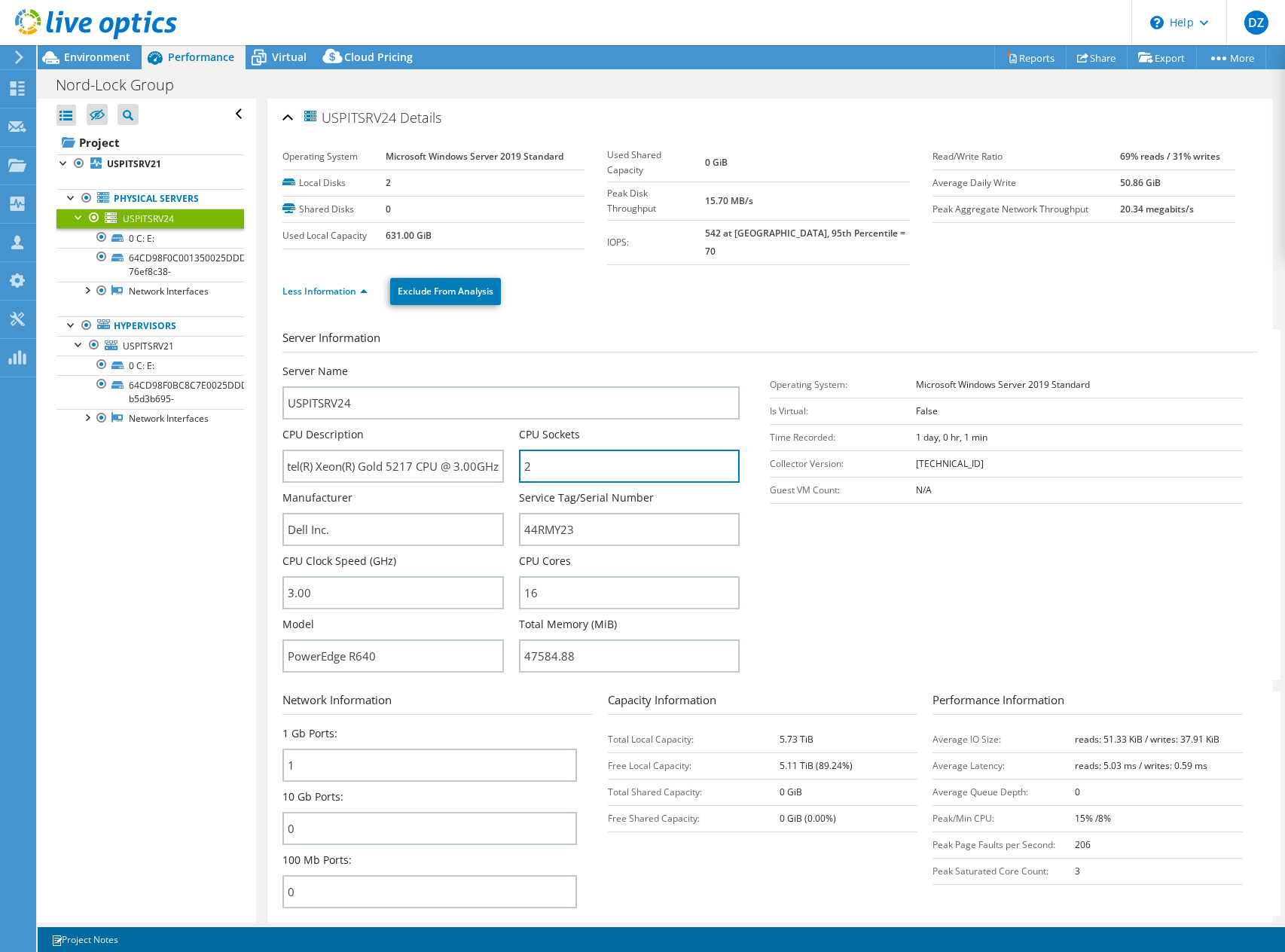
scroll to position [0, 0]
drag, startPoint x: 532, startPoint y: 445, endPoint x: 491, endPoint y: 450, distance: 41.3
click at [491, 364] on div "Server Name USPITSRV24 CPU Description Intel(R) Xeon(R) Gold 5217 CPU @ 3.00GHz…" at bounding box center [519, 364] width 473 height 0
click at [74, 47] on div at bounding box center [88, 25] width 177 height 50
click at [75, 51] on span "Environment" at bounding box center [97, 57] width 67 height 14
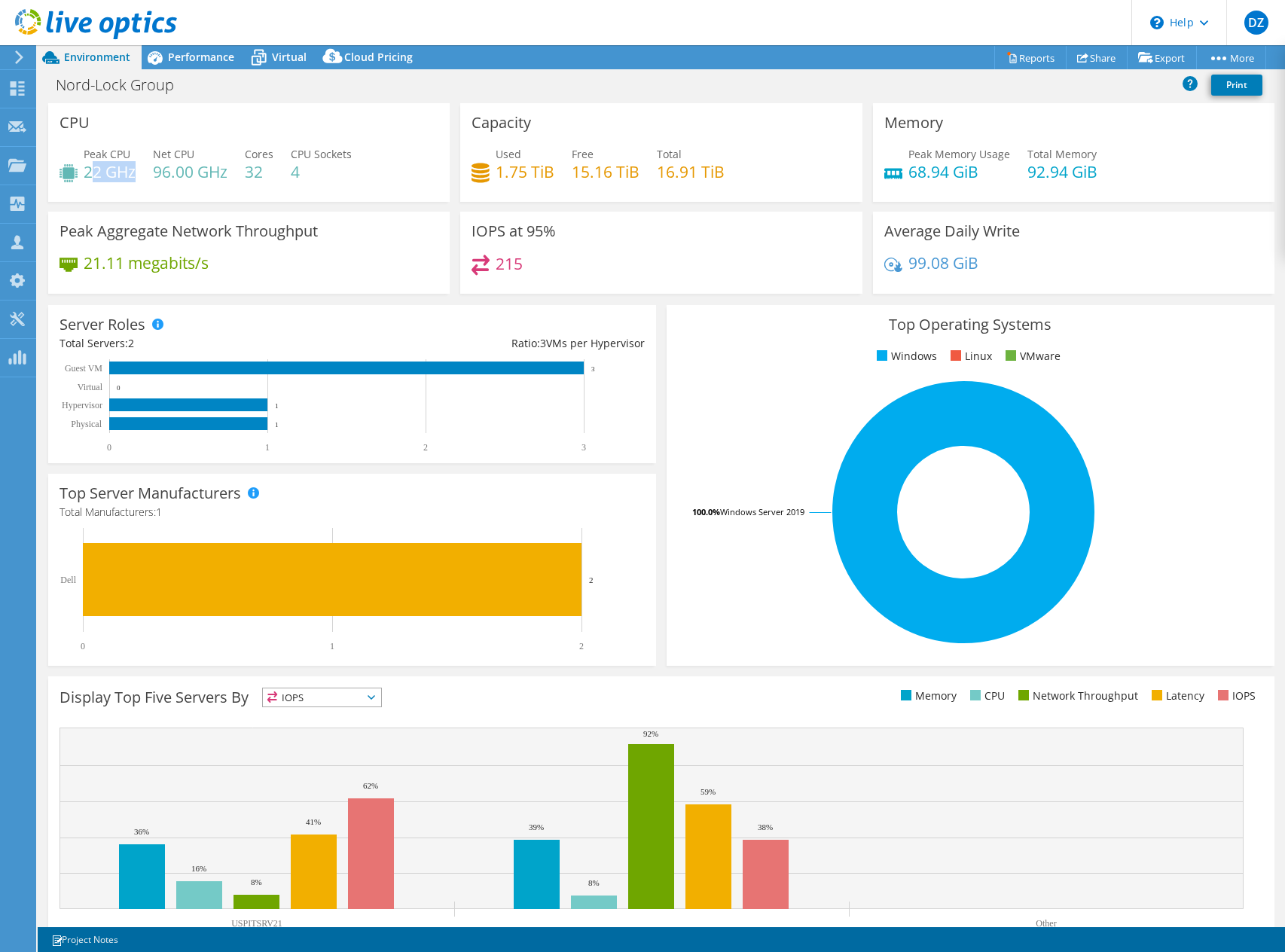
drag, startPoint x: 133, startPoint y: 175, endPoint x: 91, endPoint y: 172, distance: 42.1
click at [91, 172] on h4 "22 GHz" at bounding box center [109, 171] width 52 height 17
click at [182, 49] on div "Performance" at bounding box center [194, 57] width 104 height 24
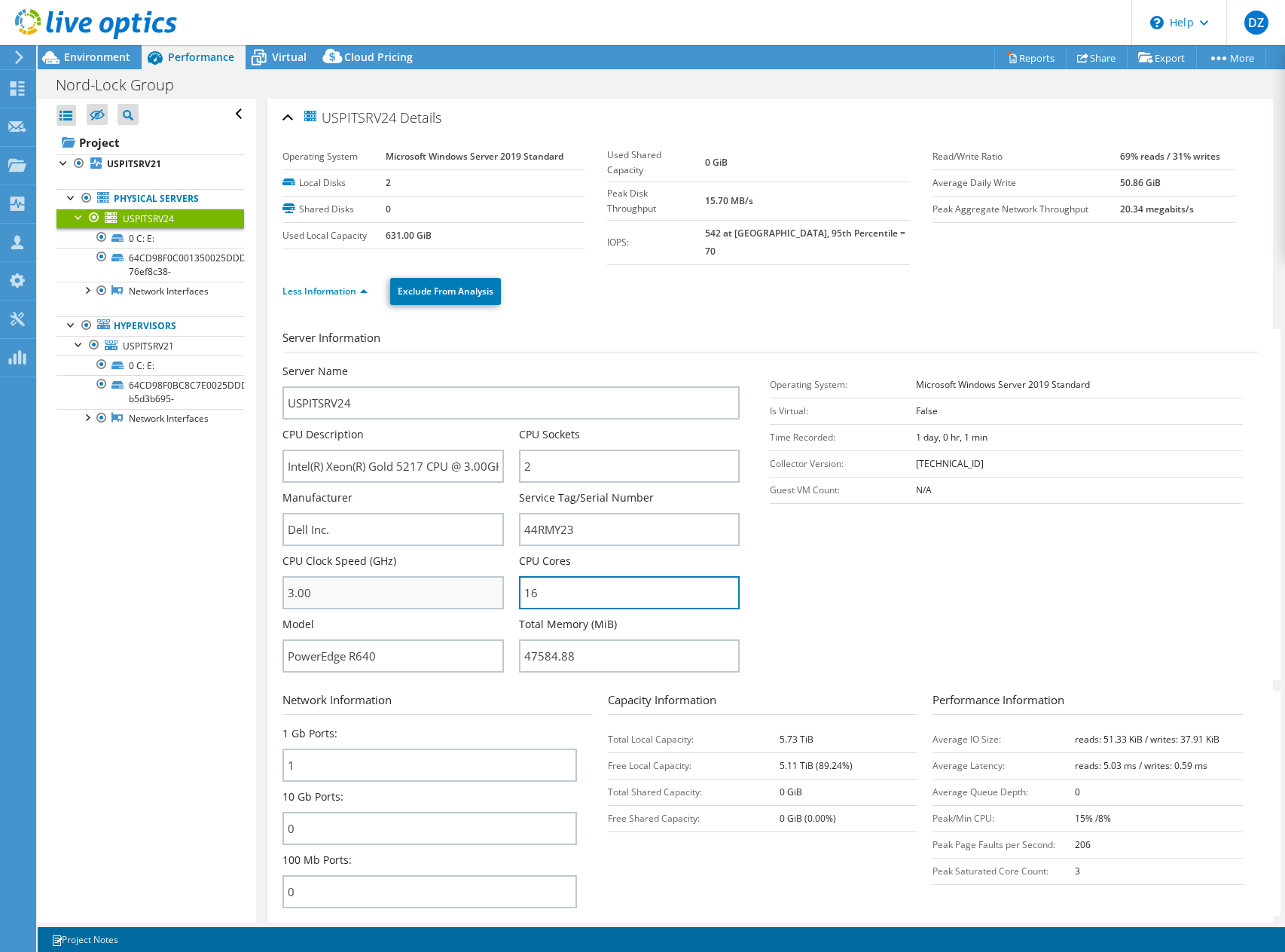
drag, startPoint x: 548, startPoint y: 575, endPoint x: 485, endPoint y: 579, distance: 63.1
click at [485, 364] on div "Server Name USPITSRV24 CPU Description Intel(R) Xeon(R) Gold 5217 CPU @ 3.00GHz…" at bounding box center [519, 364] width 473 height 0
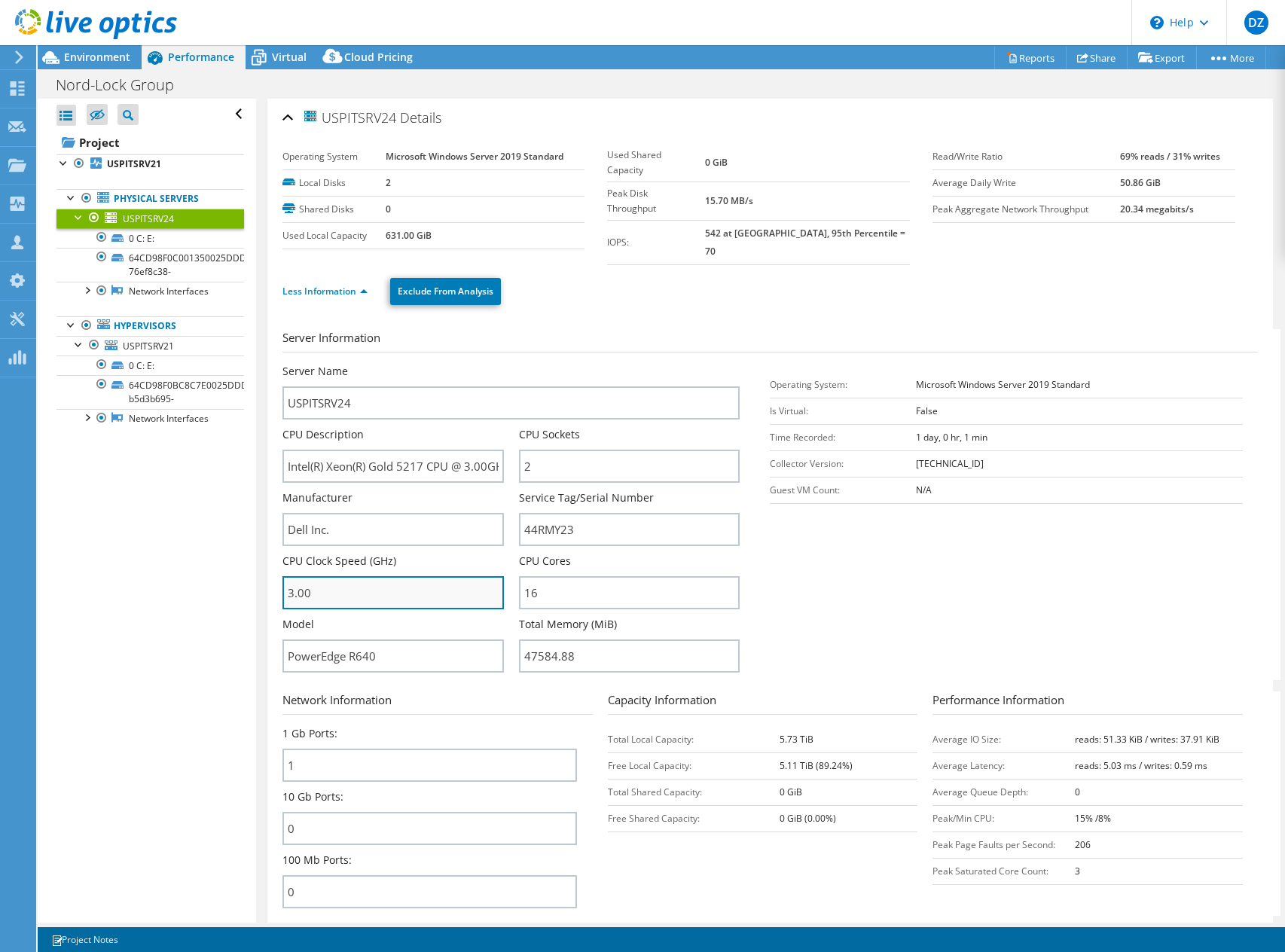
click at [485, 579] on input "3.00" at bounding box center [393, 592] width 221 height 33
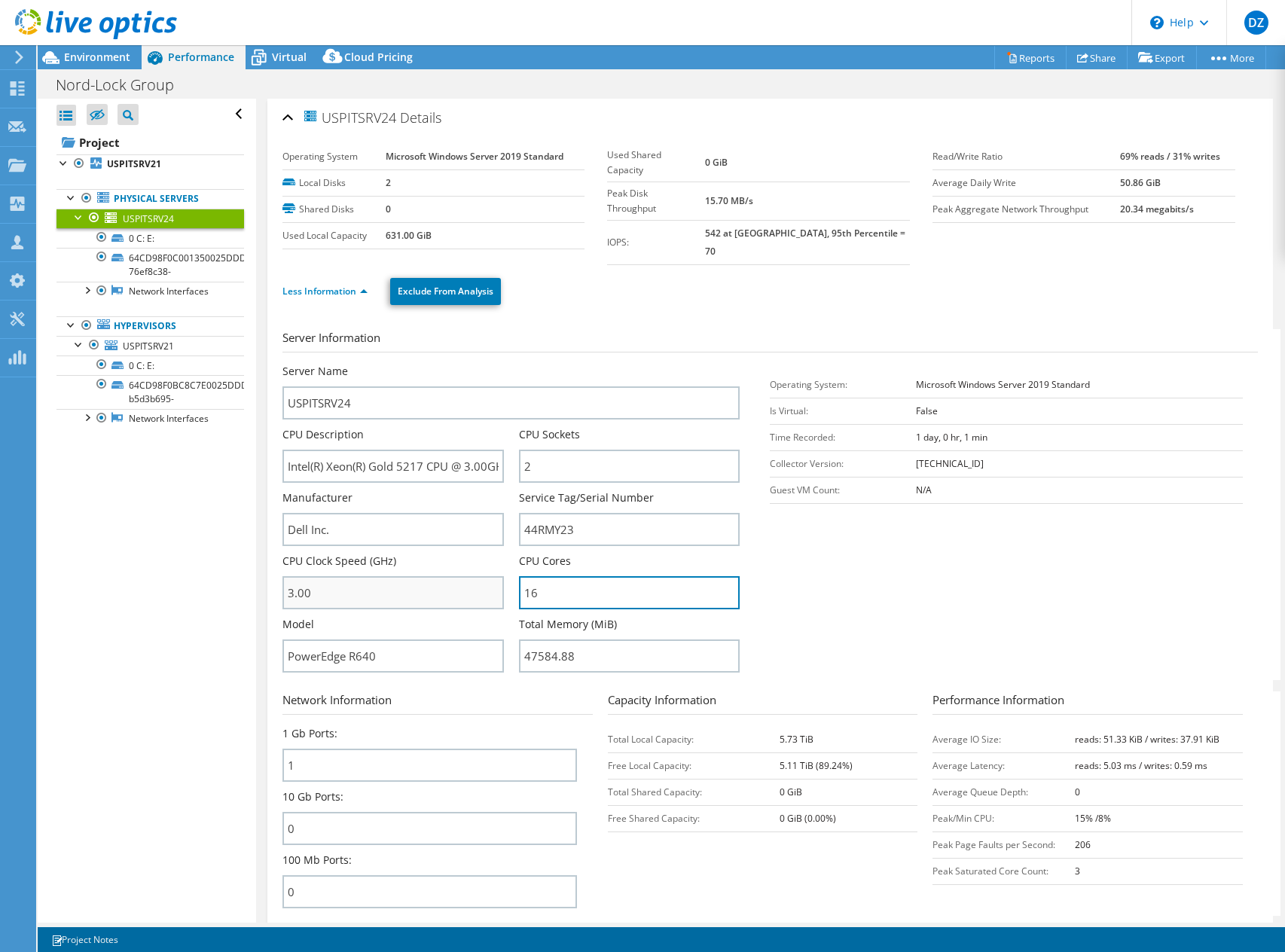
drag, startPoint x: 548, startPoint y: 579, endPoint x: 494, endPoint y: 580, distance: 54.0
click at [494, 364] on div "Server Name USPITSRV24 CPU Description Intel(R) Xeon(R) Gold 5217 CPU @ 3.00GHz…" at bounding box center [519, 364] width 473 height 0
click at [519, 578] on input "16" at bounding box center [629, 592] width 221 height 33
drag, startPoint x: 543, startPoint y: 578, endPoint x: 507, endPoint y: 579, distance: 36.0
click at [507, 364] on div "Server Name USPITSRV24 CPU Description Intel(R) Xeon(R) Gold 5217 CPU @ 3.00GHz…" at bounding box center [519, 364] width 473 height 0
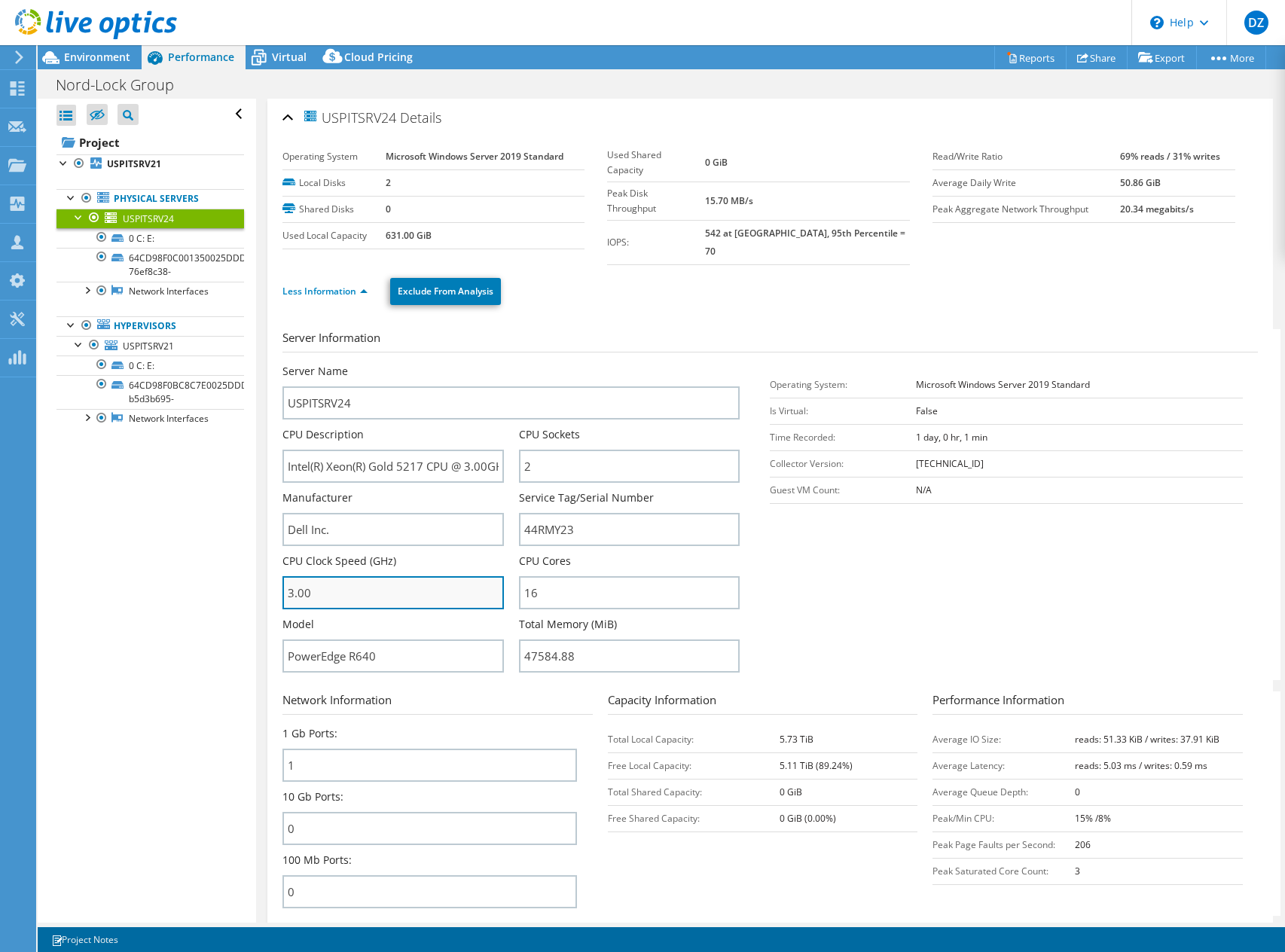
click at [493, 578] on input "3.00" at bounding box center [393, 592] width 221 height 33
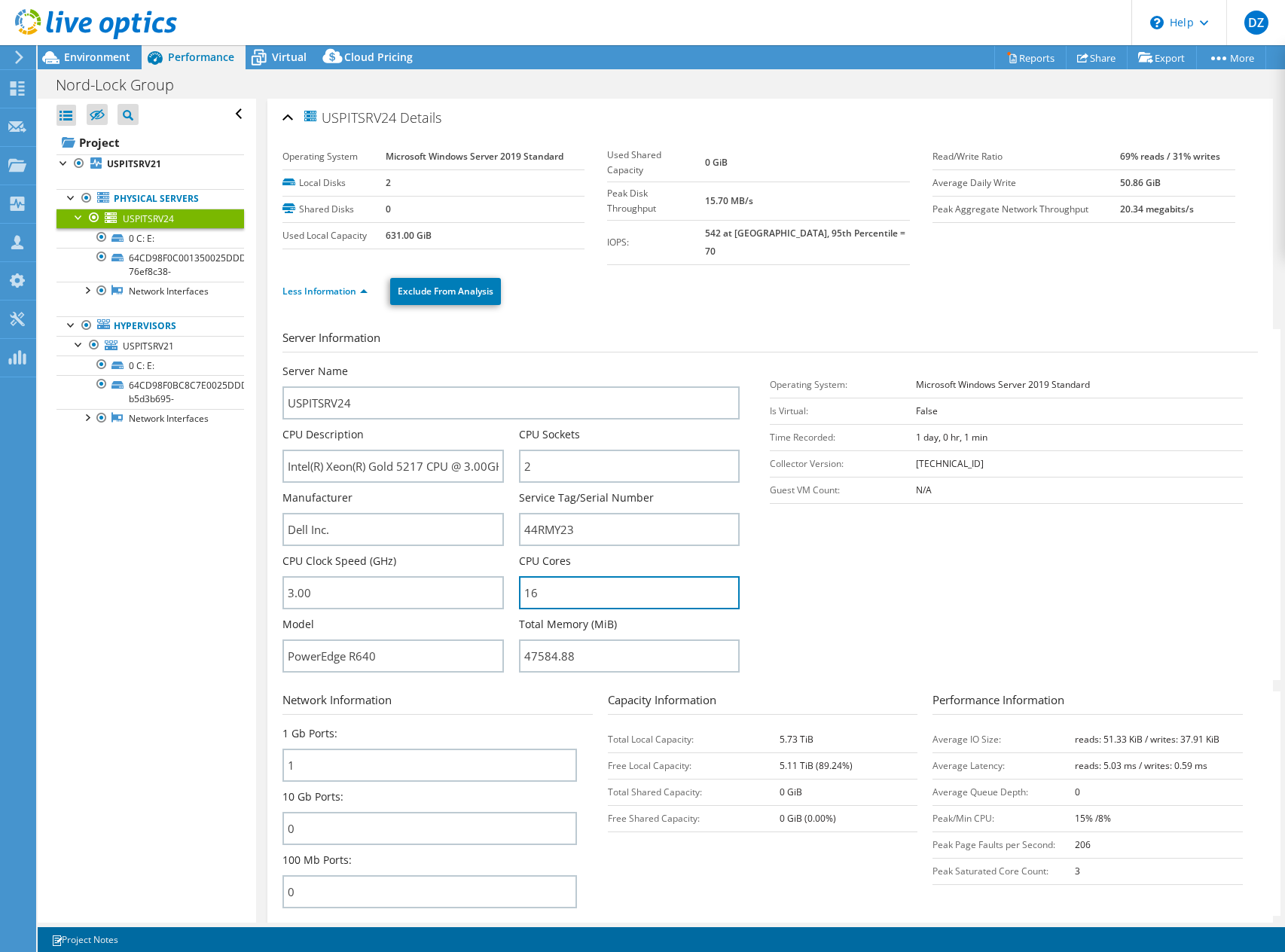
drag, startPoint x: 538, startPoint y: 579, endPoint x: 505, endPoint y: 576, distance: 33.1
click at [505, 364] on div "Server Name USPITSRV24 CPU Description Intel(R) Xeon(R) Gold 5217 CPU @ 3.00GHz…" at bounding box center [519, 364] width 473 height 0
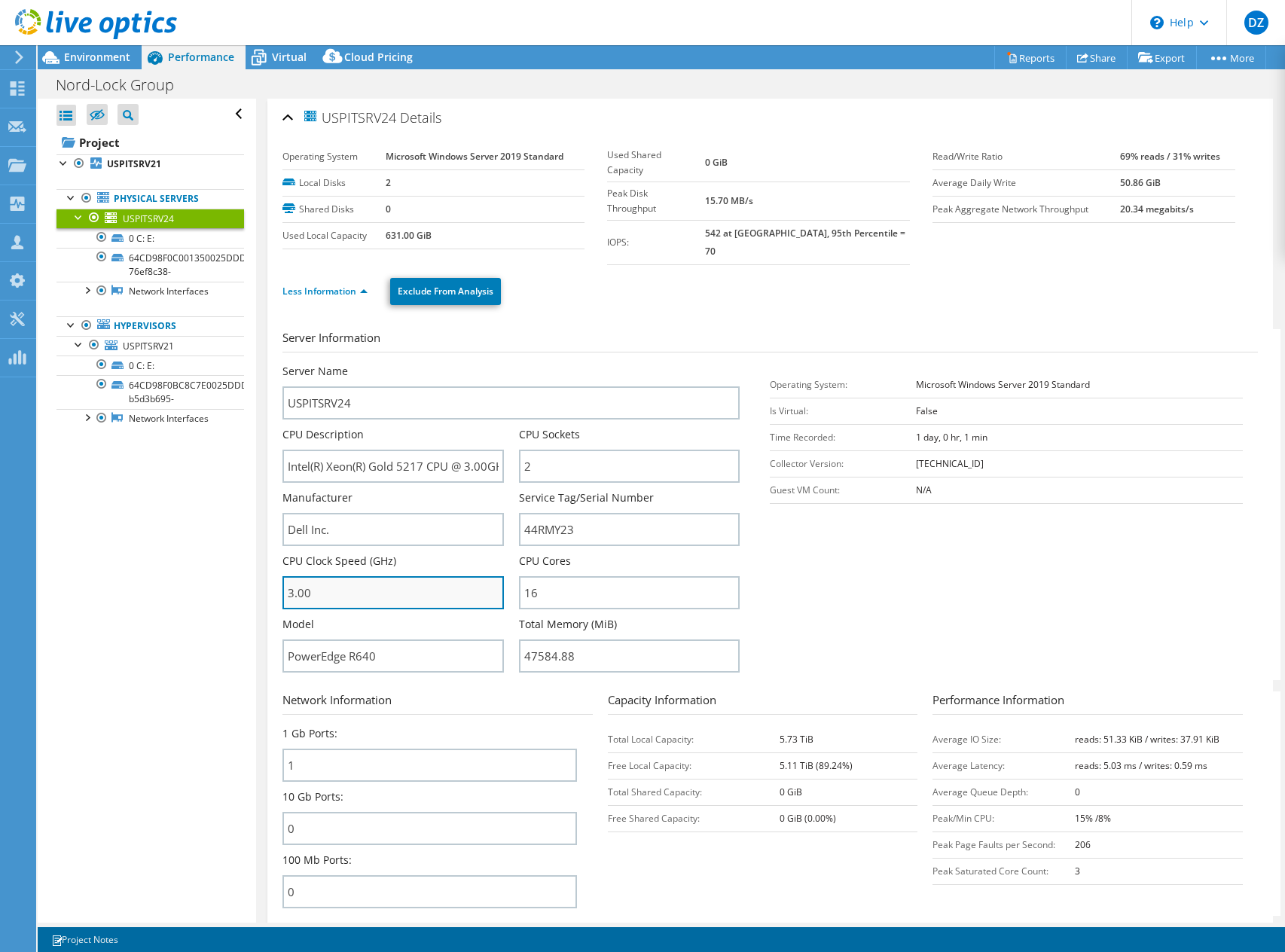
click at [479, 576] on input "3.00" at bounding box center [393, 592] width 221 height 33
drag, startPoint x: 448, startPoint y: 577, endPoint x: 279, endPoint y: 573, distance: 169.0
click at [275, 574] on div "USPITSRV24 Details Operating System Microsoft Windows Server 2019 Standard Loca…" at bounding box center [770, 551] width 1005 height 906
click at [299, 576] on input "3.00" at bounding box center [393, 592] width 221 height 33
click at [329, 579] on input "3.00" at bounding box center [393, 592] width 221 height 33
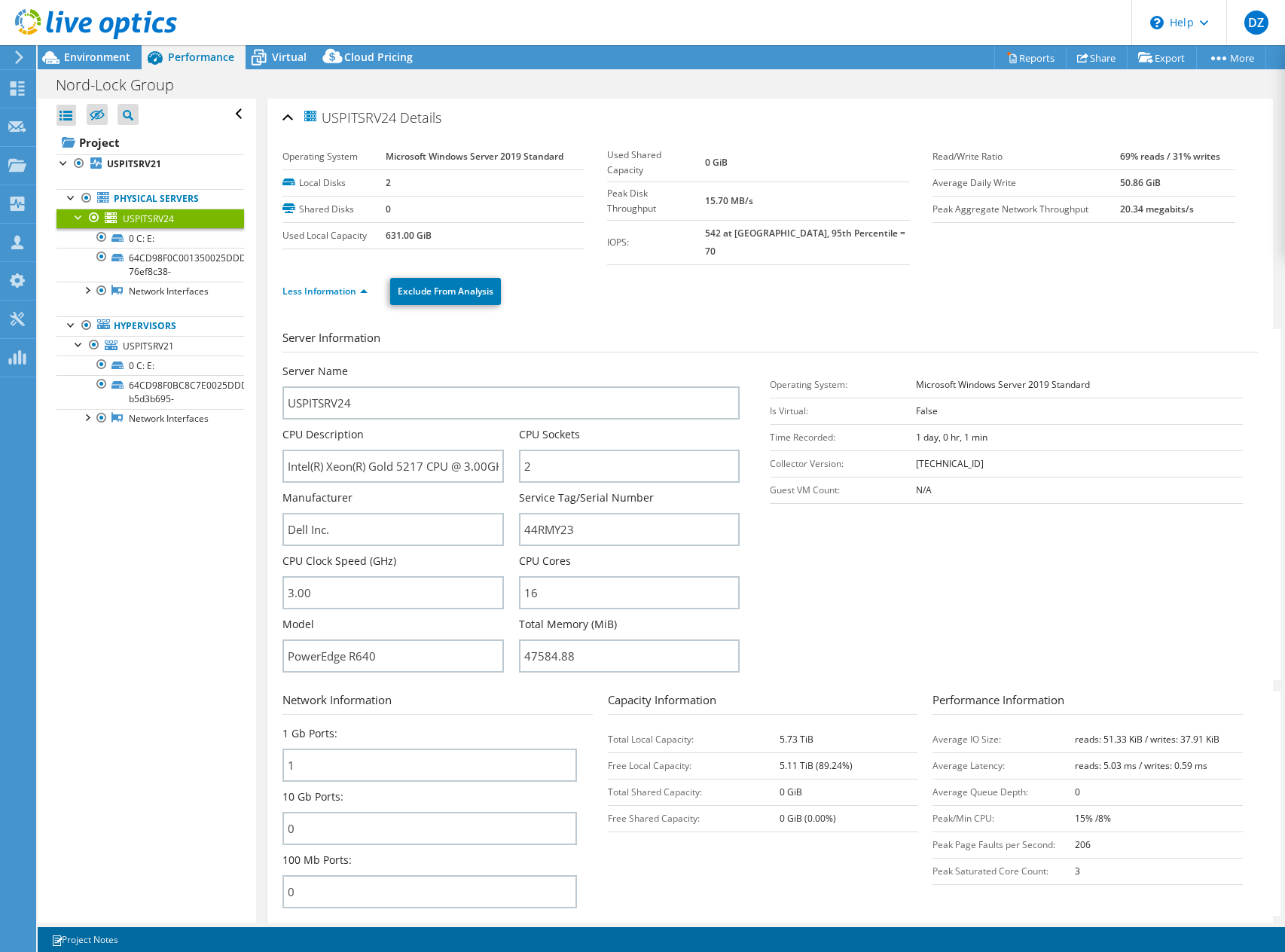
click at [106, 49] on div at bounding box center [88, 25] width 177 height 50
click at [106, 58] on span "Environment" at bounding box center [97, 57] width 67 height 14
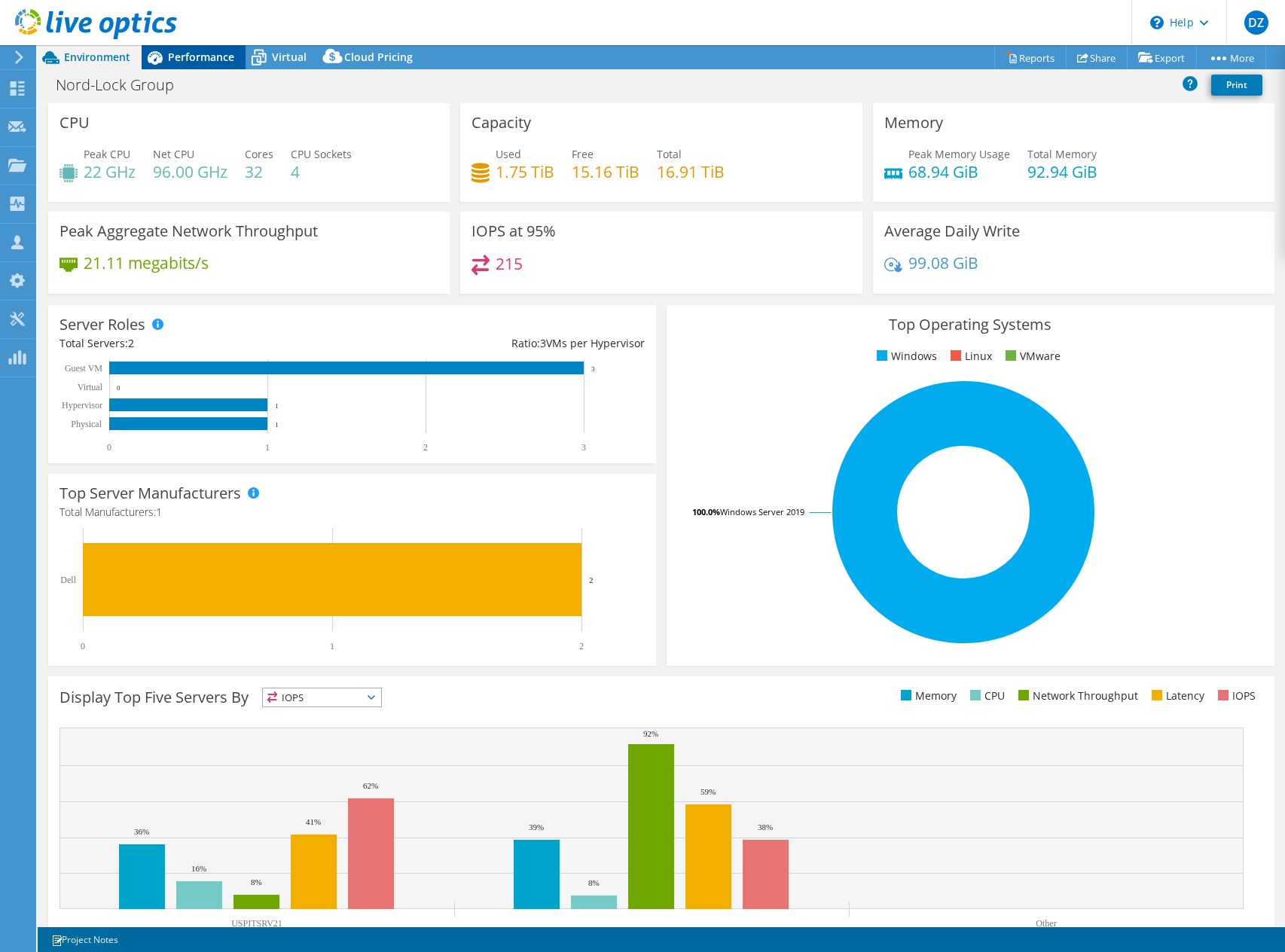
click at [164, 59] on icon at bounding box center [155, 57] width 26 height 26
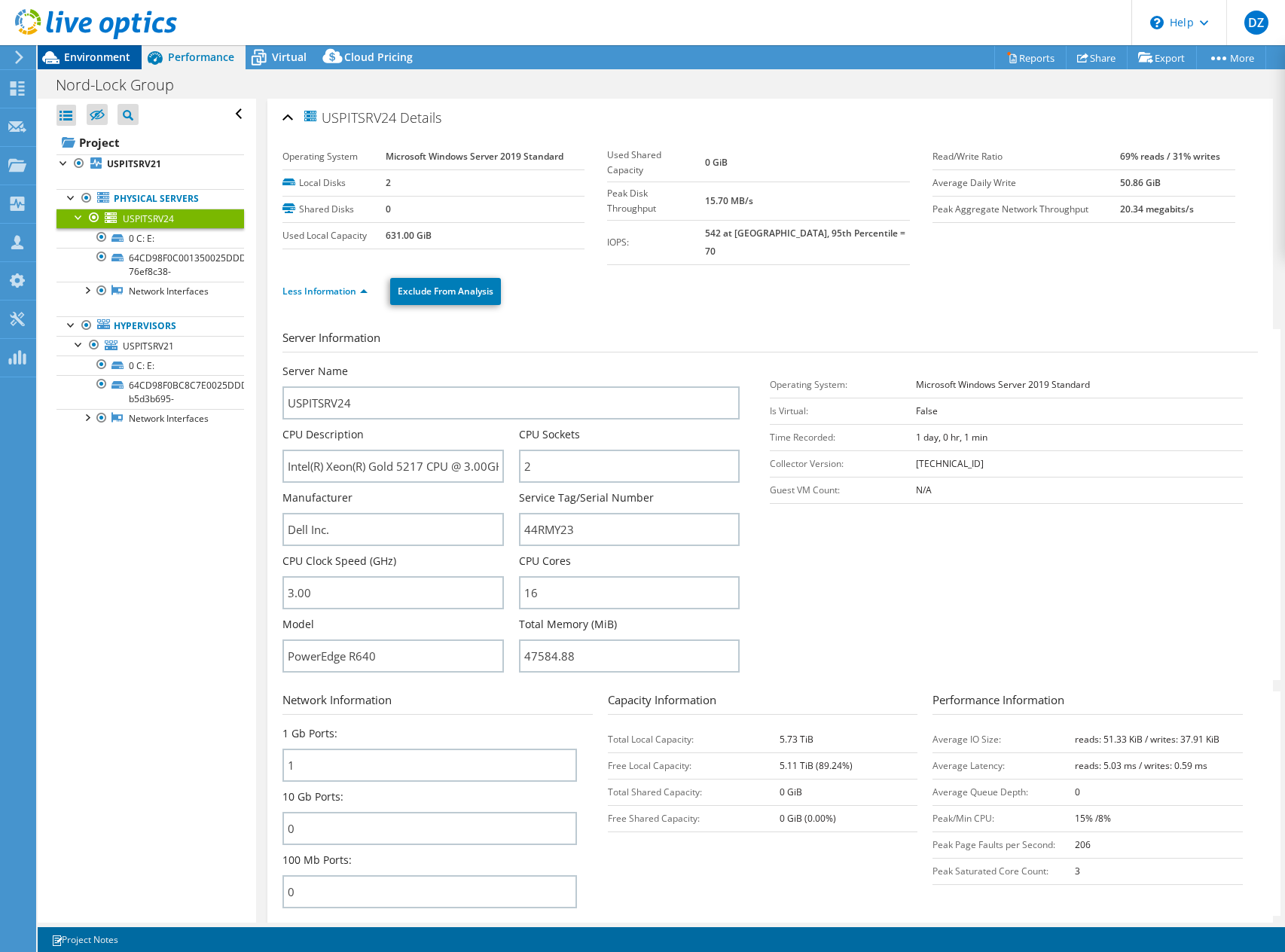
click at [72, 63] on span "Environment" at bounding box center [97, 57] width 67 height 14
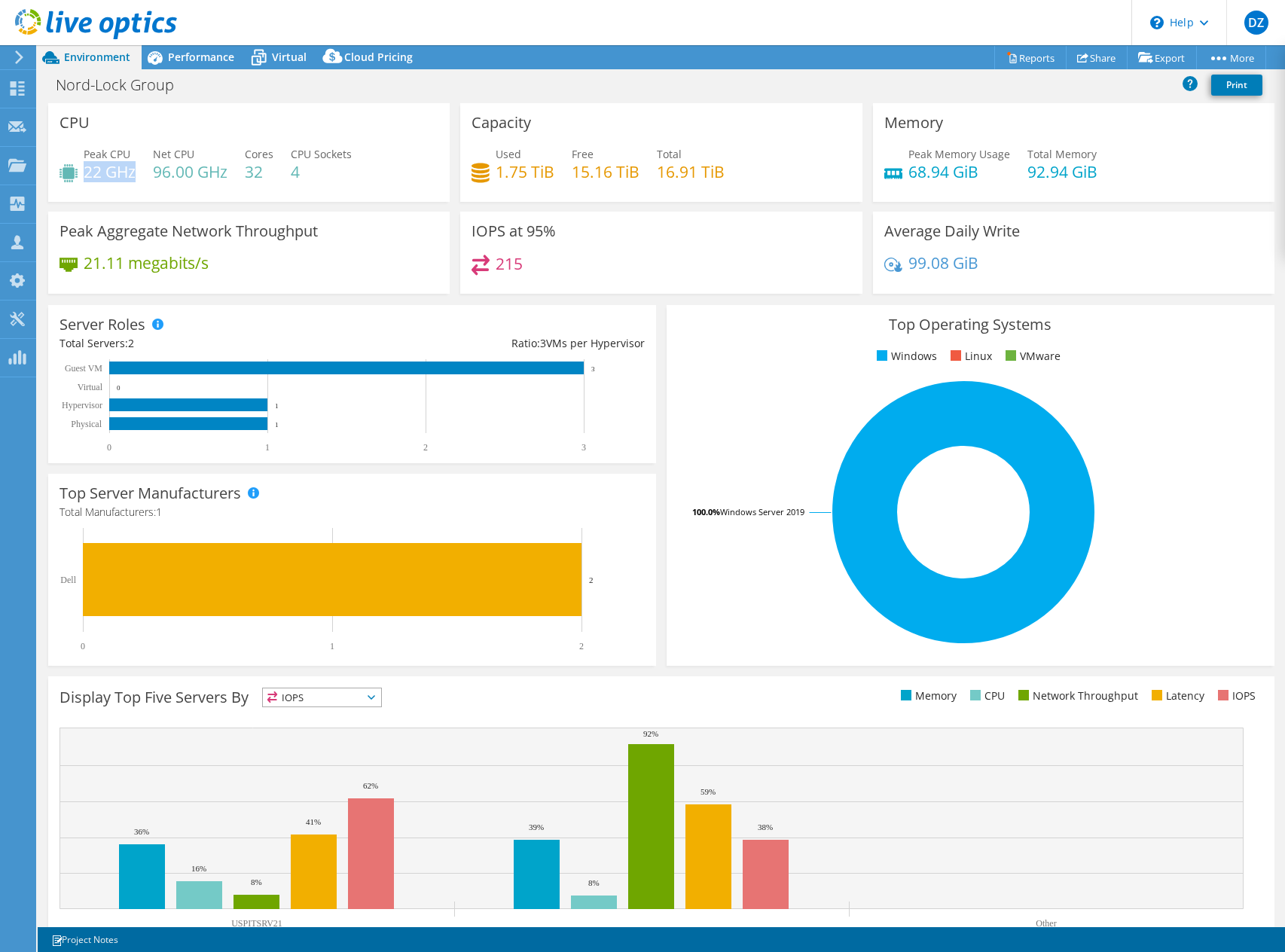
drag, startPoint x: 132, startPoint y: 175, endPoint x: 87, endPoint y: 176, distance: 45.0
click at [87, 176] on h4 "22 GHz" at bounding box center [109, 171] width 52 height 17
click at [87, 175] on h4 "22 GHz" at bounding box center [109, 171] width 52 height 17
click at [192, 64] on div "Performance" at bounding box center [194, 57] width 104 height 24
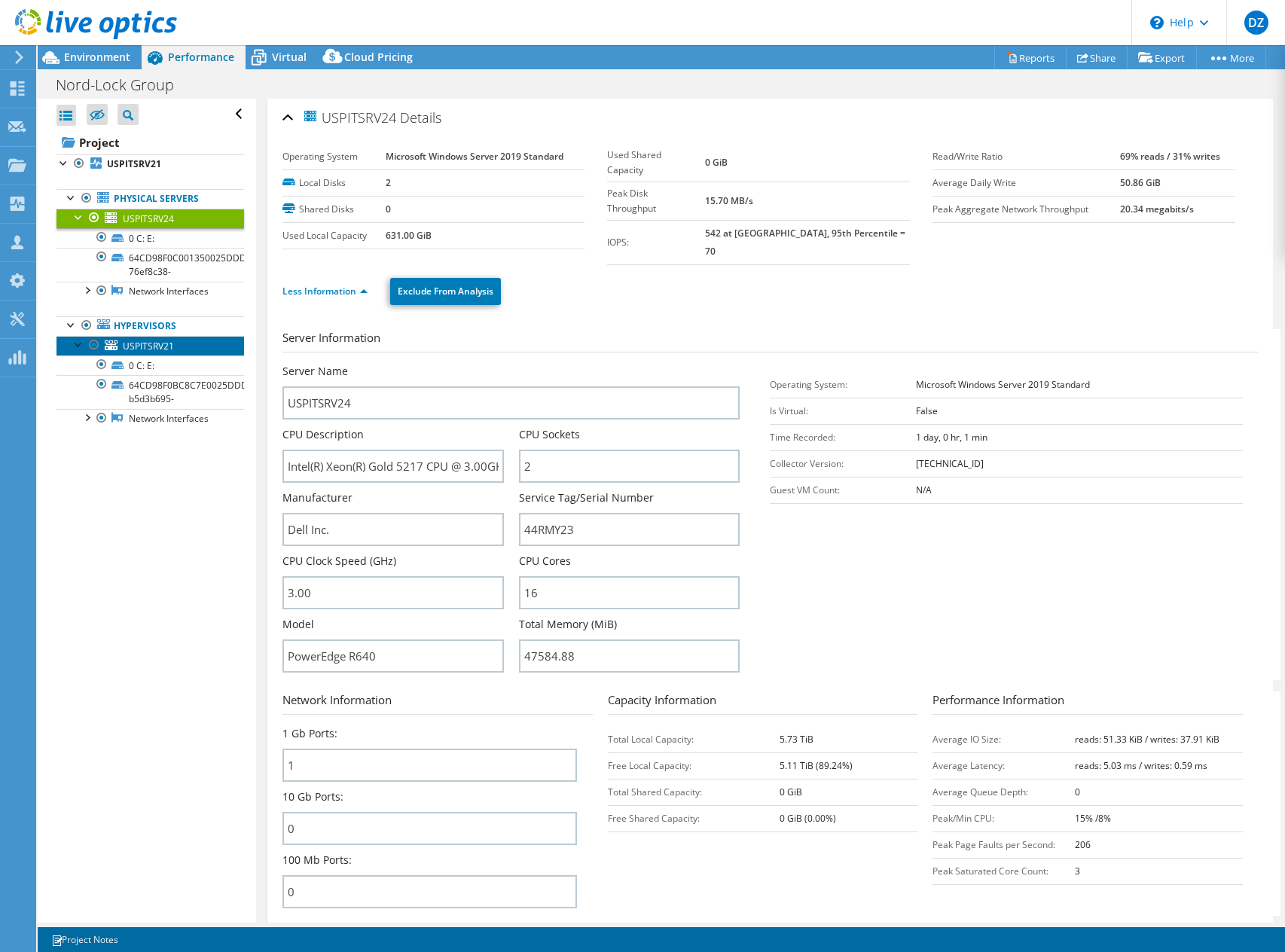
click at [143, 344] on span "USPITSRV21" at bounding box center [148, 346] width 51 height 13
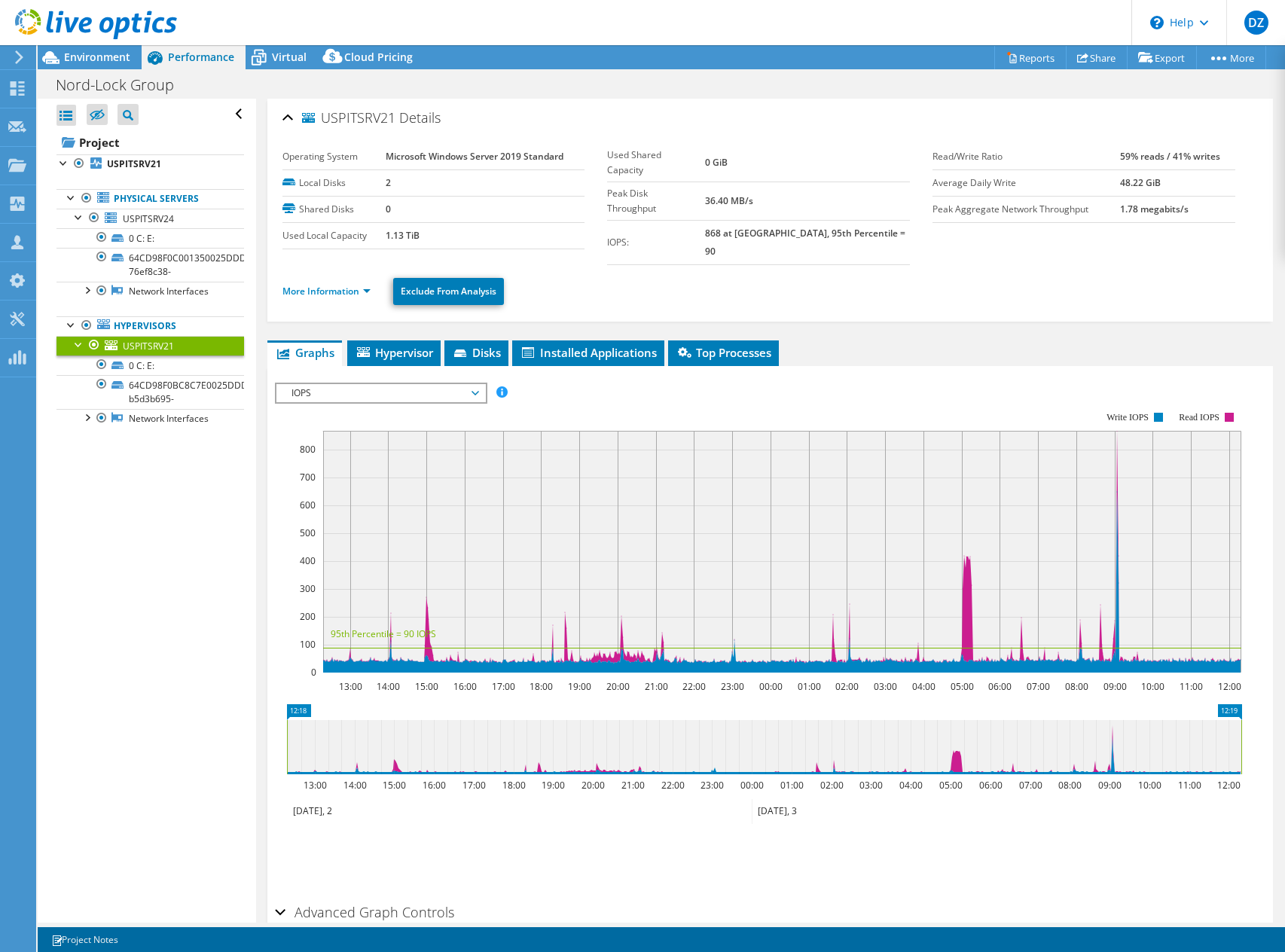
click at [348, 384] on span "IOPS" at bounding box center [380, 393] width 193 height 18
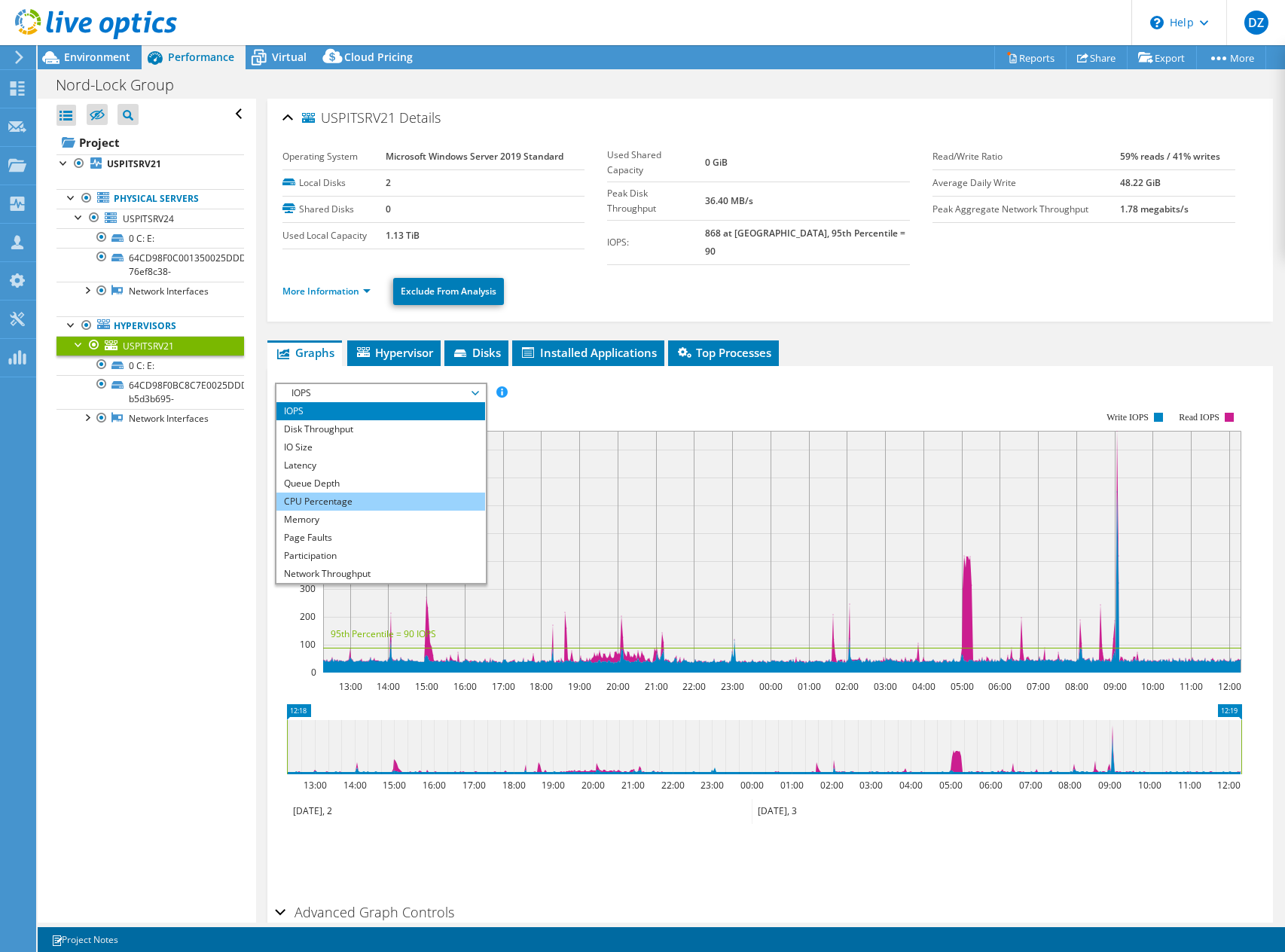
click at [324, 493] on li "CPU Percentage" at bounding box center [381, 502] width 208 height 18
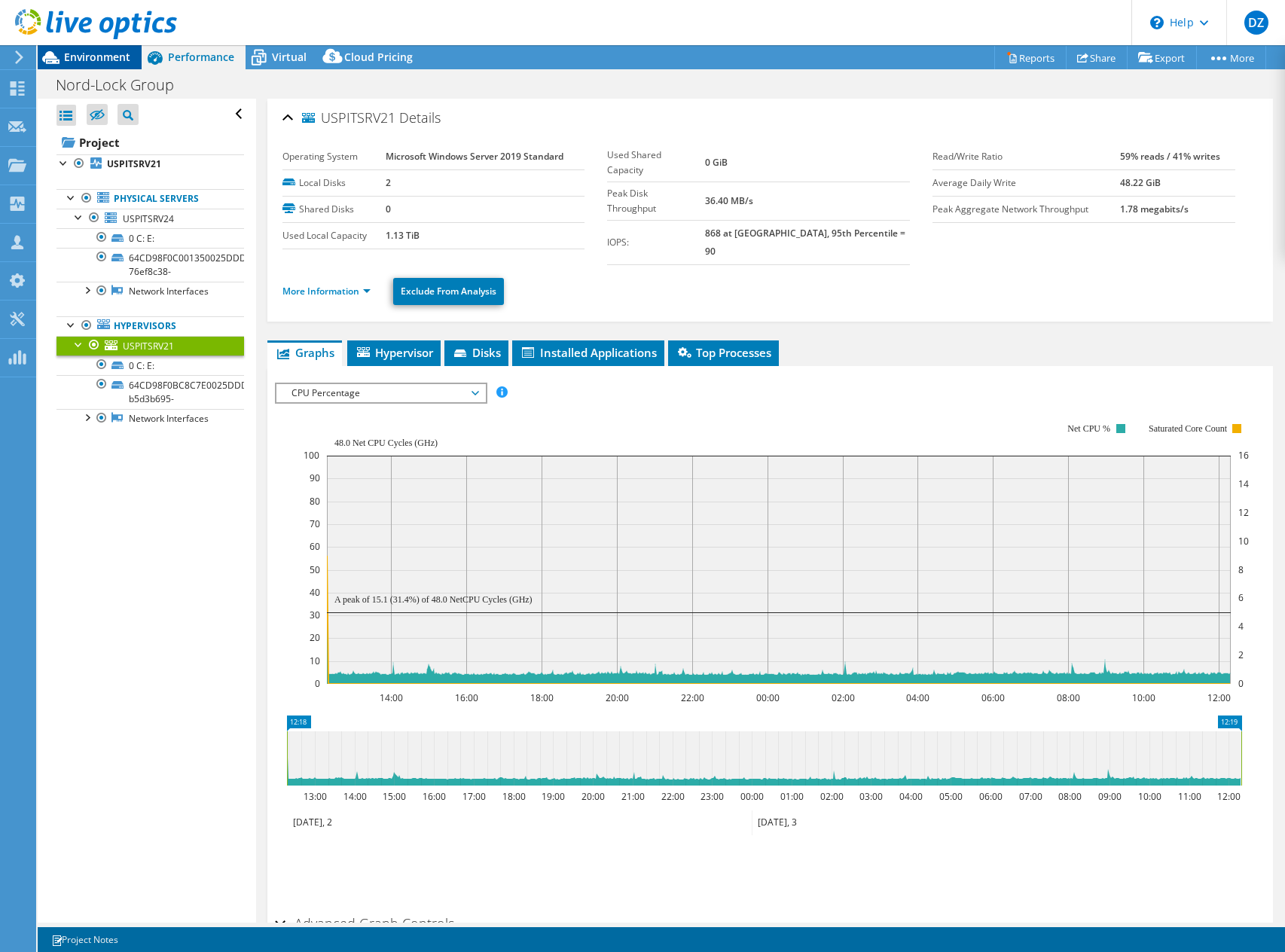
click at [111, 63] on span "Environment" at bounding box center [97, 57] width 67 height 14
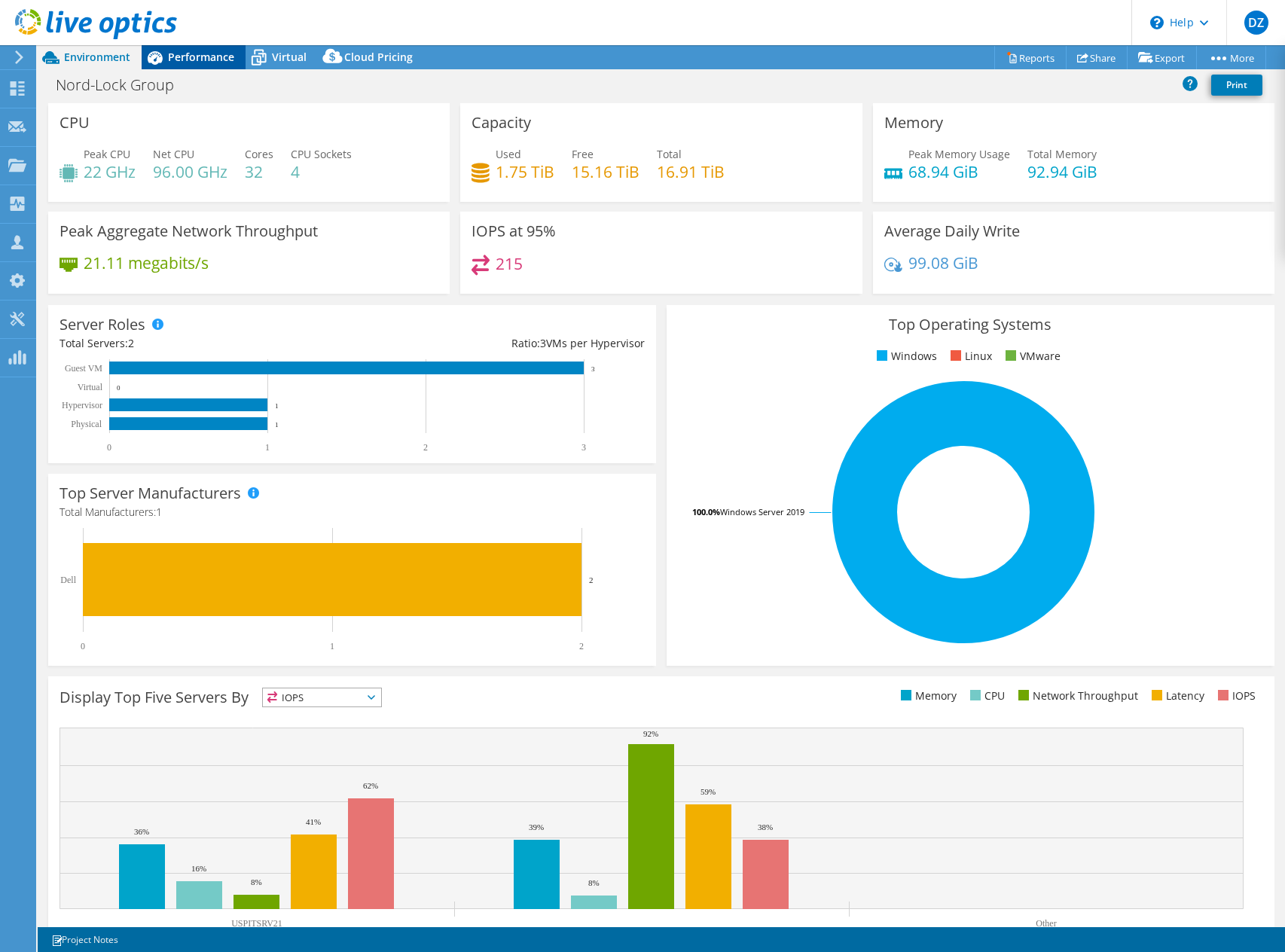
click at [181, 63] on span "Performance" at bounding box center [201, 57] width 67 height 14
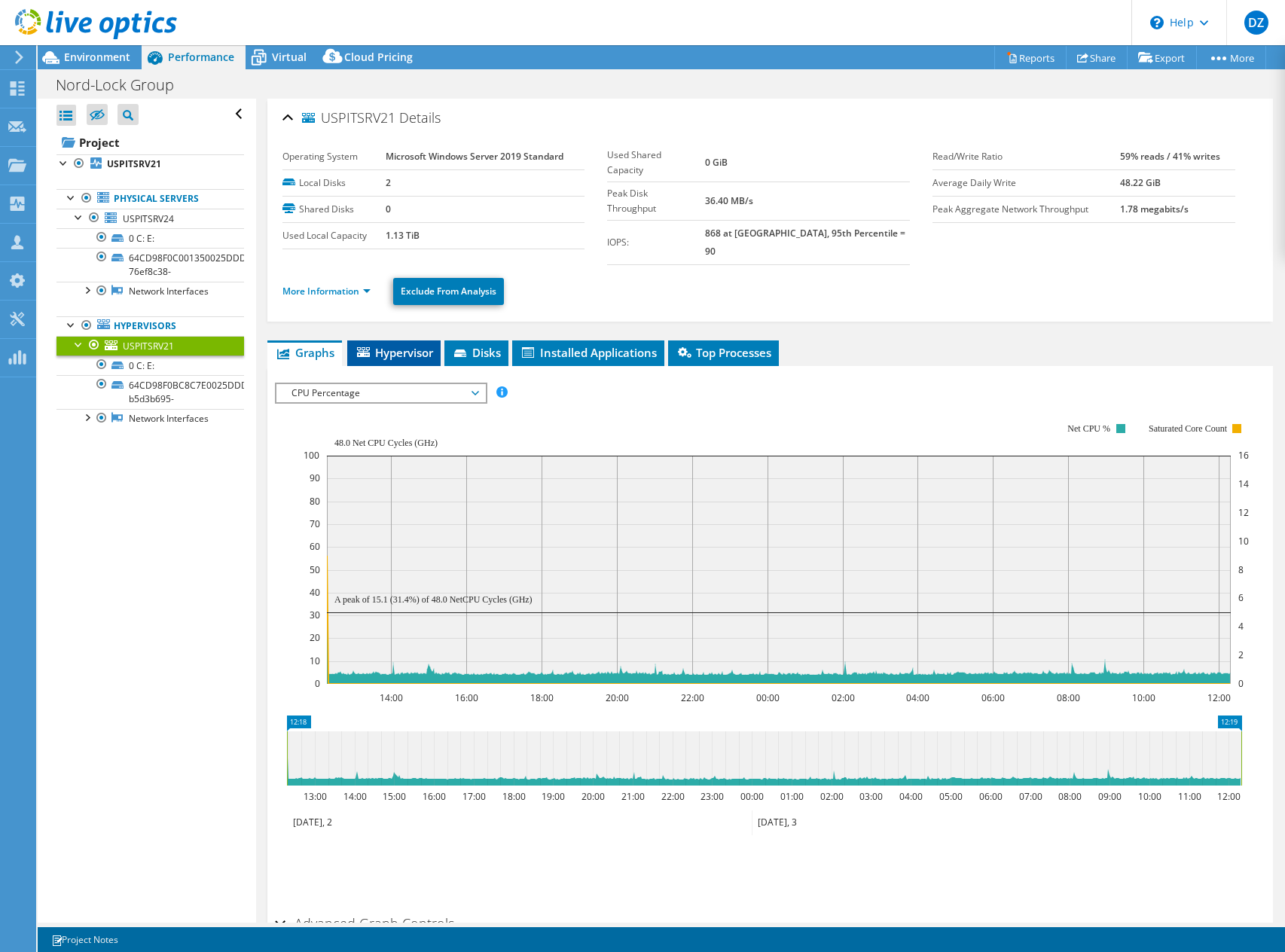
click at [391, 345] on span "Hypervisor" at bounding box center [394, 352] width 79 height 15
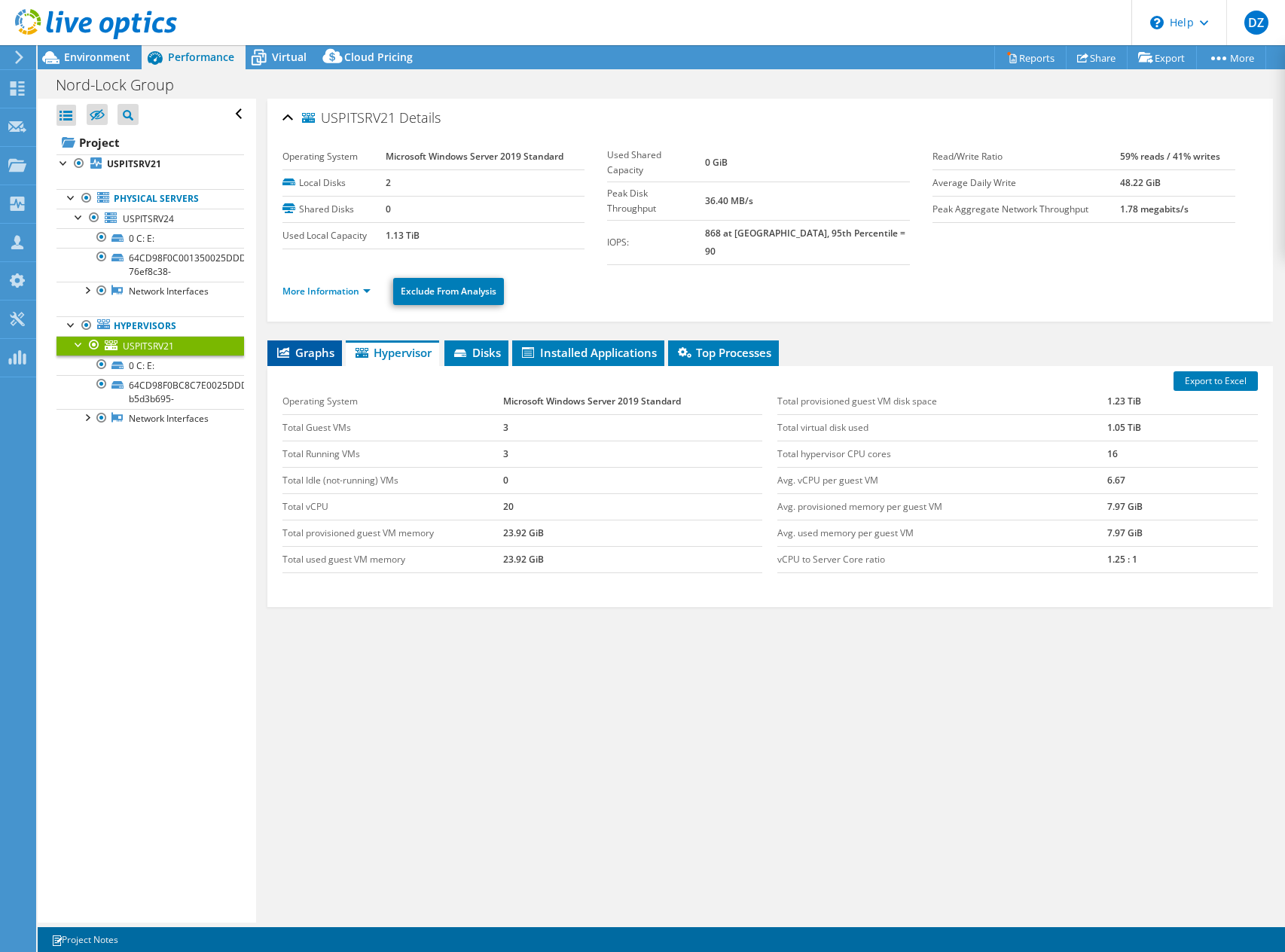
click at [334, 341] on li "Graphs" at bounding box center [305, 353] width 75 height 26
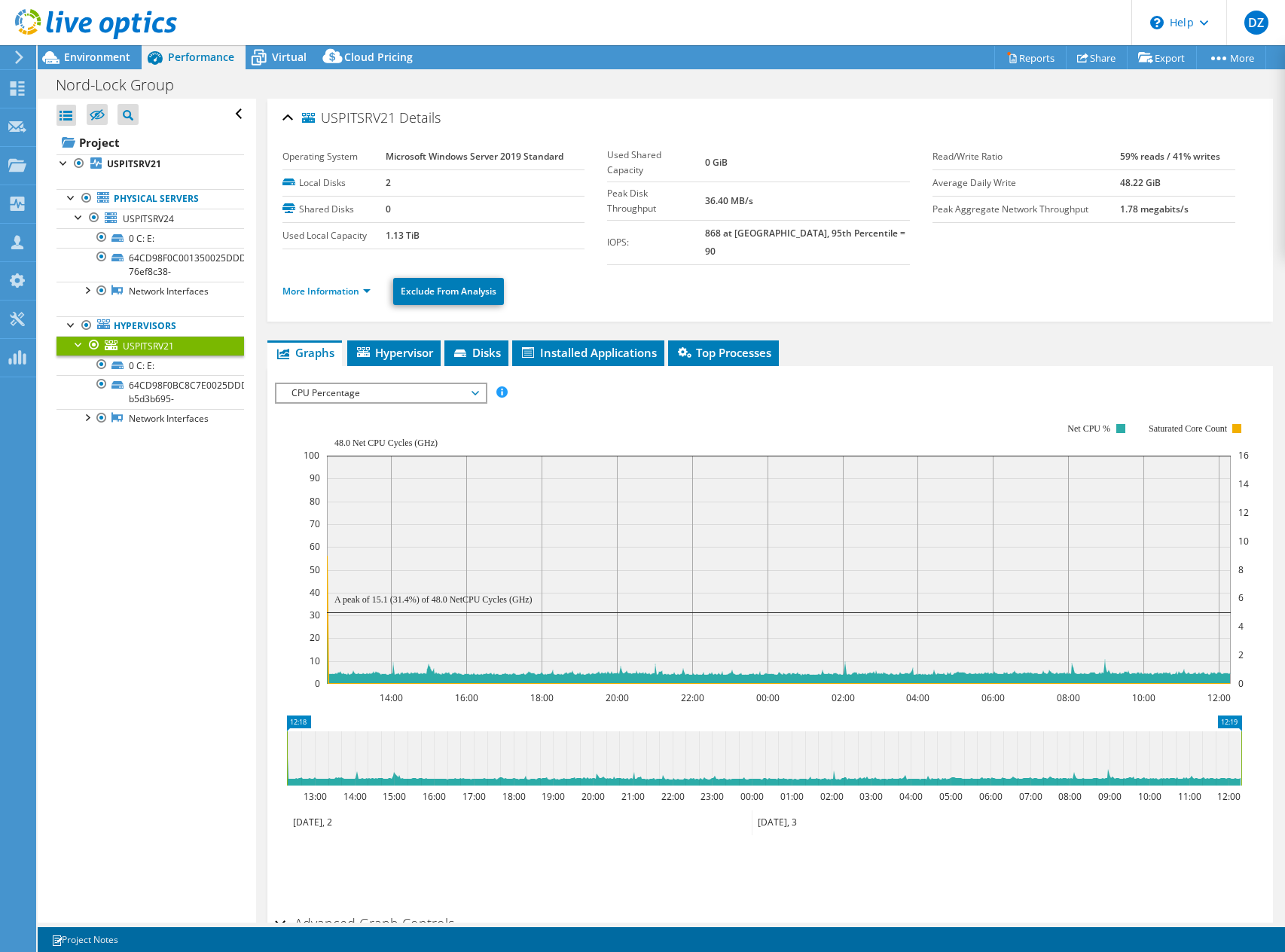
click at [94, 49] on div at bounding box center [88, 25] width 177 height 50
click at [94, 56] on span "Environment" at bounding box center [97, 57] width 67 height 14
